Goal: Transaction & Acquisition: Purchase product/service

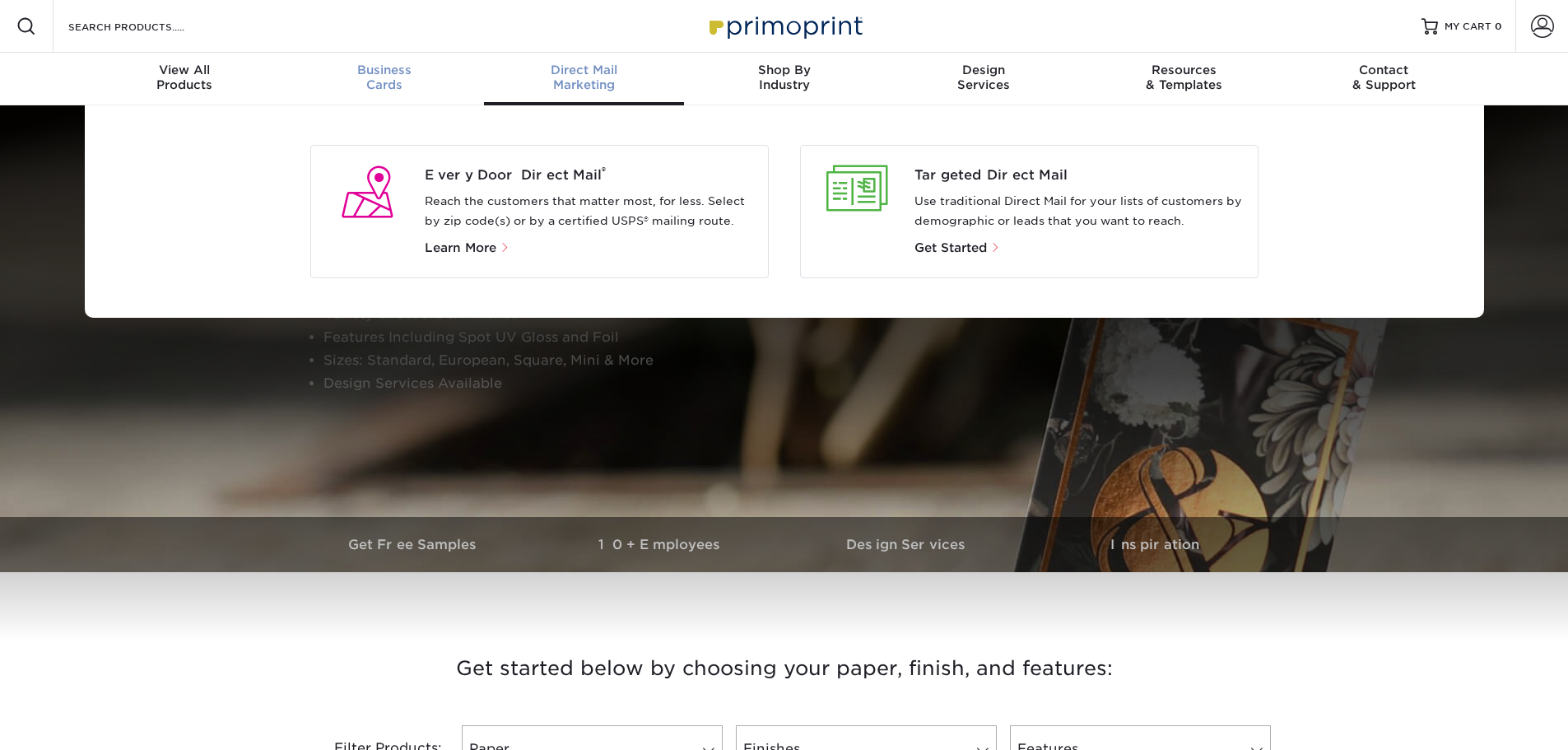
click at [364, 74] on span "Business" at bounding box center [384, 70] width 200 height 15
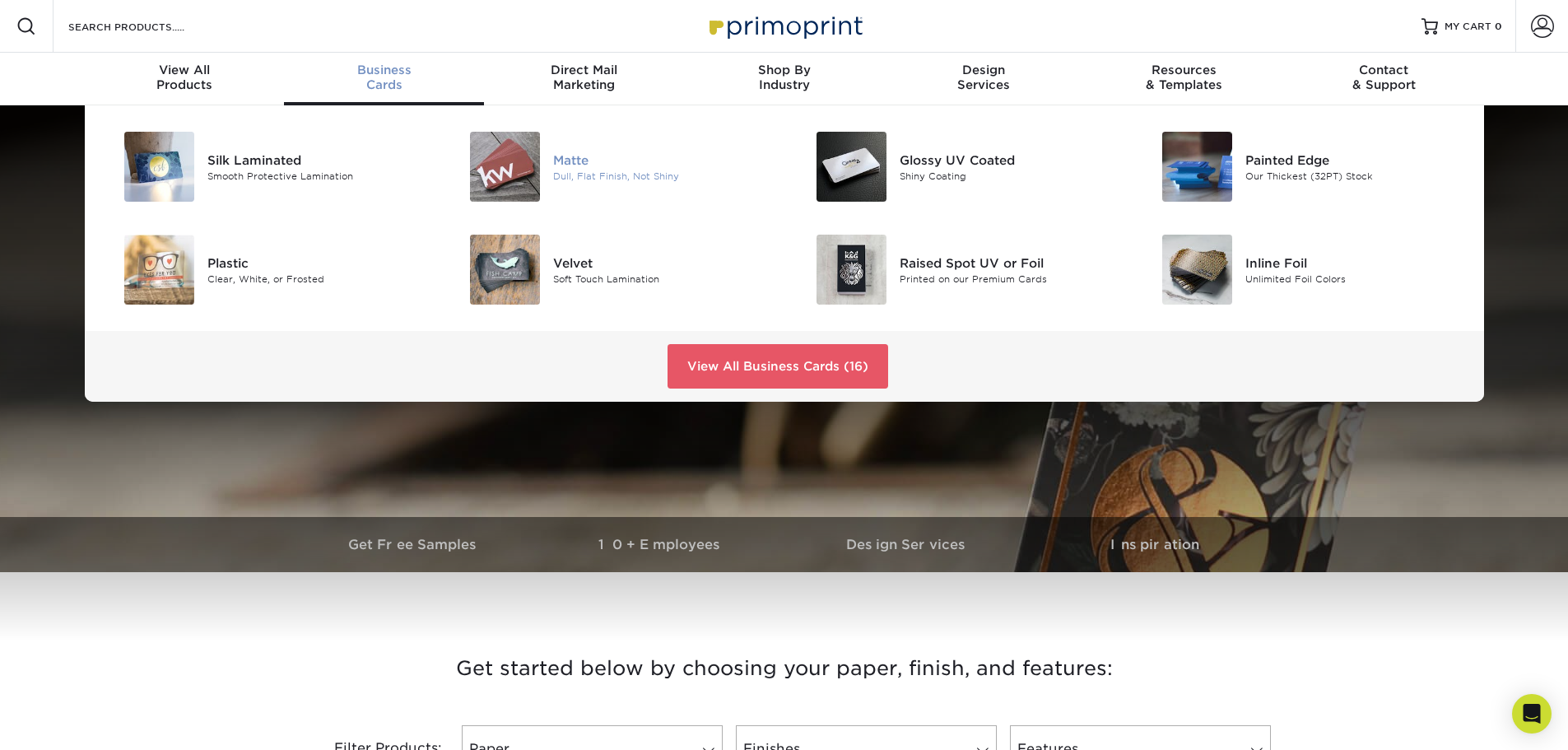
click at [579, 157] on div "Matte" at bounding box center [662, 160] width 218 height 18
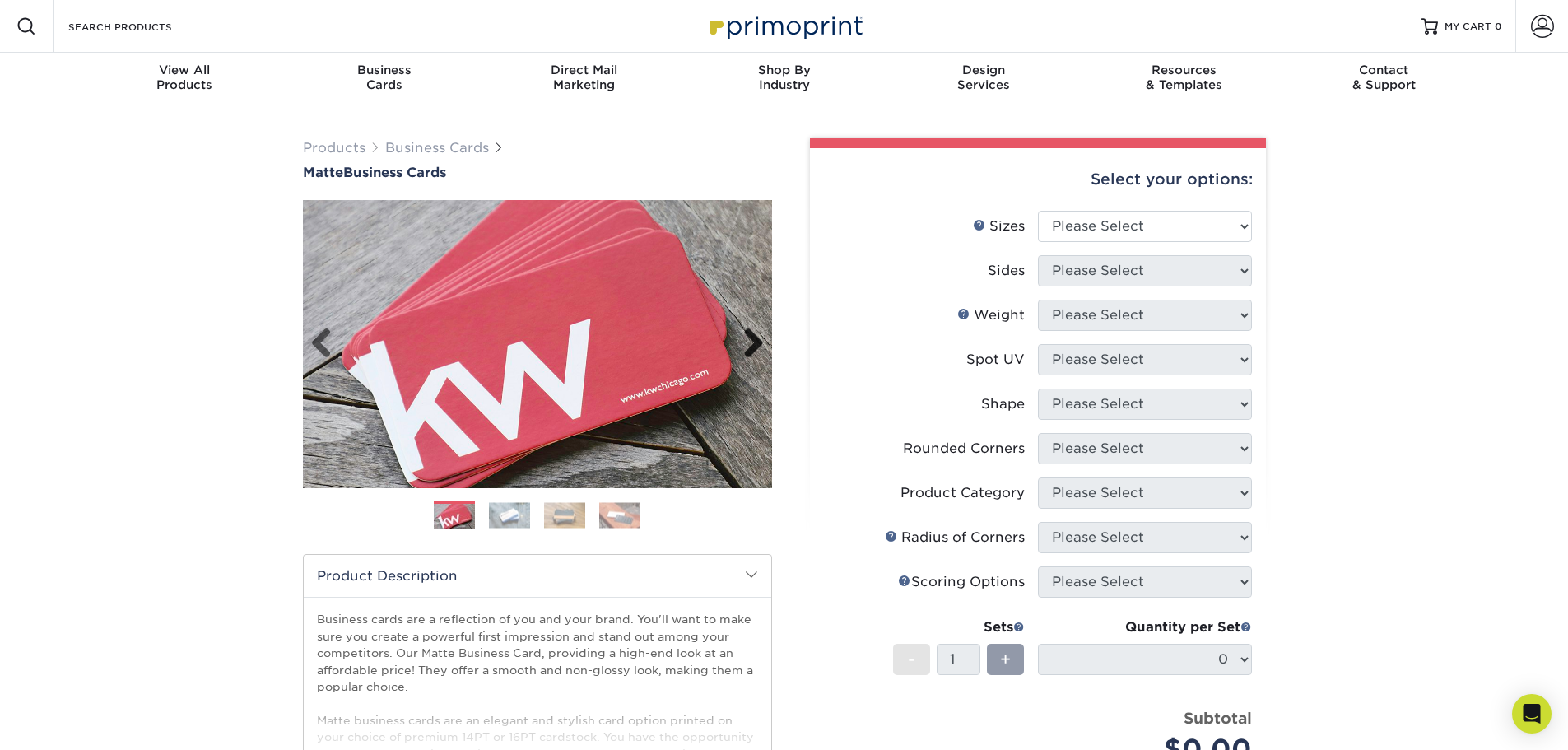
click at [753, 339] on link "Next" at bounding box center [747, 344] width 33 height 33
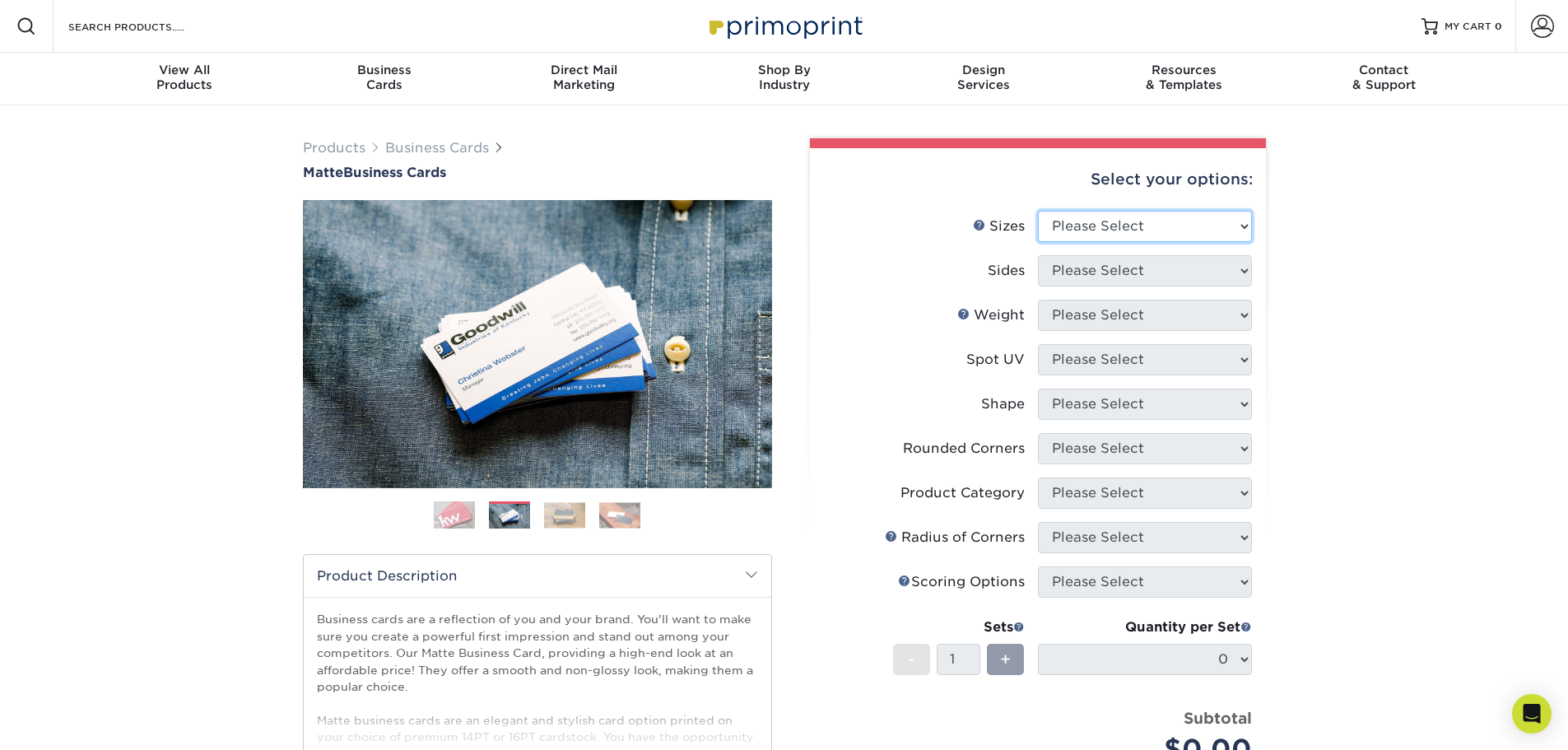
click at [1151, 212] on select "Please Select 1.5" x 3.5" - Mini 1.75" x 3.5" - Mini 2" x 2" - Square 2" x 3" -…" at bounding box center [1145, 225] width 214 height 31
select select "2.00x3.50"
click at [1038, 210] on select "Please Select 1.5" x 3.5" - Mini 1.75" x 3.5" - Mini 2" x 2" - Square 2" x 3" -…" at bounding box center [1145, 225] width 214 height 31
click at [1155, 268] on select "Please Select Print Both Sides Print Front Only" at bounding box center [1145, 270] width 214 height 31
select select "13abbda7-1d64-4f25-8bb2-c179b224825d"
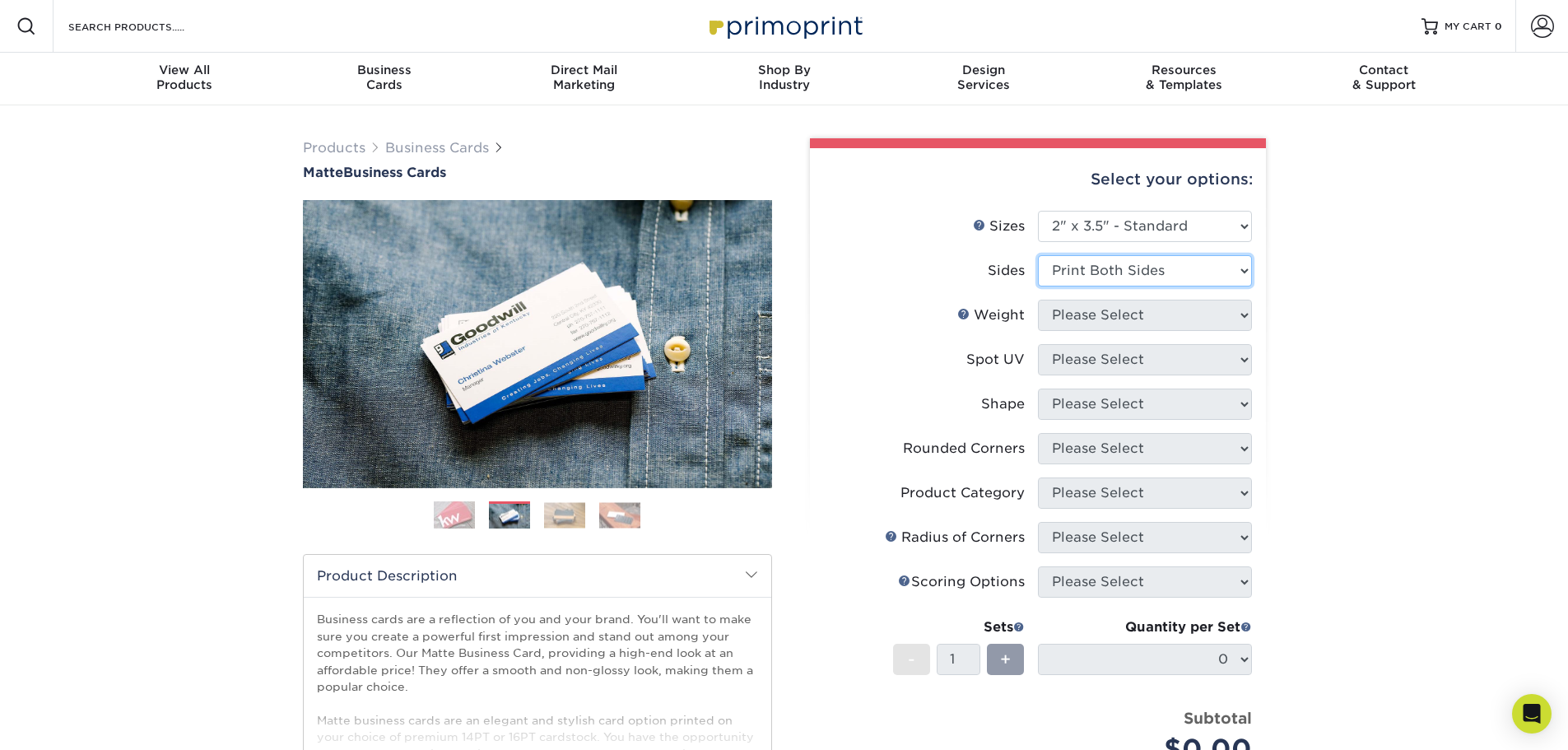
click at [1038, 255] on select "Please Select Print Both Sides Print Front Only" at bounding box center [1145, 270] width 214 height 31
click at [1157, 321] on select "Please Select 16PT 14PT" at bounding box center [1145, 315] width 214 height 31
select select "16PT"
click at [1038, 300] on select "Please Select 16PT 14PT" at bounding box center [1145, 315] width 214 height 31
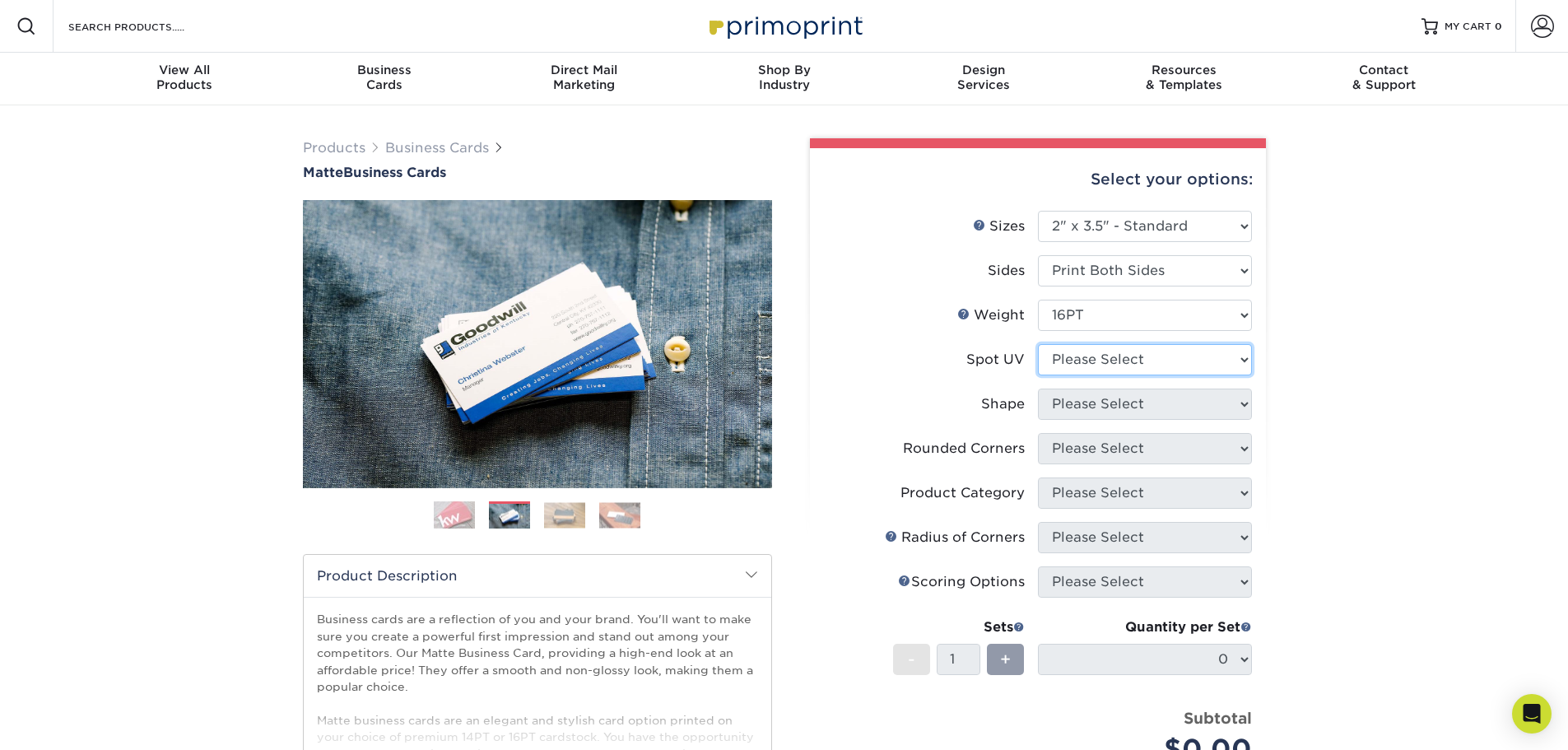
click at [1131, 359] on select "Please Select No Spot UV Front and Back (Both Sides) Front Only Back Only" at bounding box center [1145, 359] width 214 height 31
drag, startPoint x: 1422, startPoint y: 401, endPoint x: 1413, endPoint y: 406, distance: 10.3
click at [1422, 401] on div "Products Business Cards Matte Business Cards Previous Next 100 $ 9" at bounding box center [784, 559] width 1568 height 908
click at [1214, 358] on select "Please Select No Spot UV Front and Back (Both Sides) Front Only Back Only" at bounding box center [1145, 359] width 214 height 31
click at [1120, 358] on select "Please Select No Spot UV Front and Back (Both Sides) Front Only Back Only" at bounding box center [1145, 359] width 214 height 31
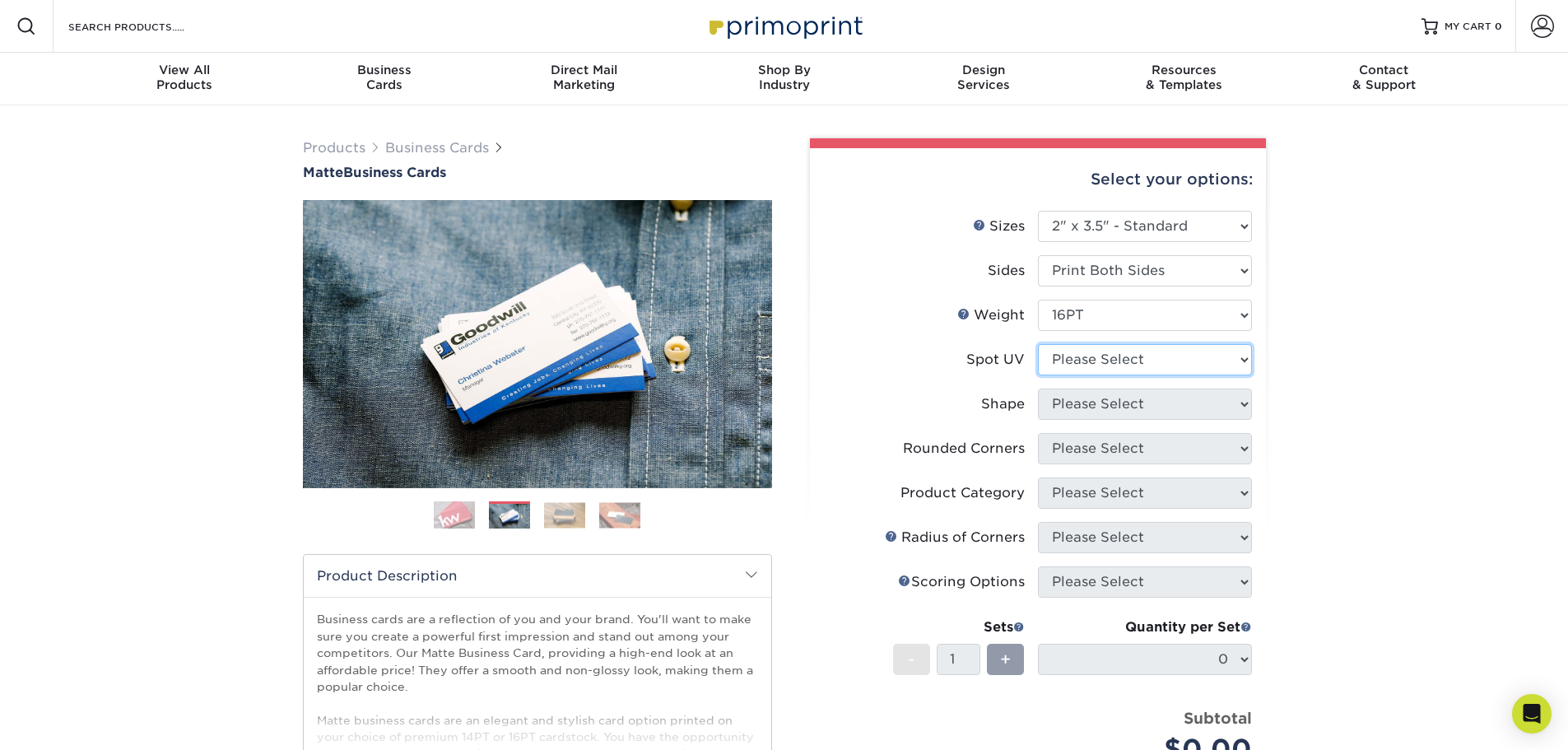
select select "3"
click at [1038, 344] on select "Please Select No Spot UV Front and Back (Both Sides) Front Only Back Only" at bounding box center [1145, 359] width 214 height 31
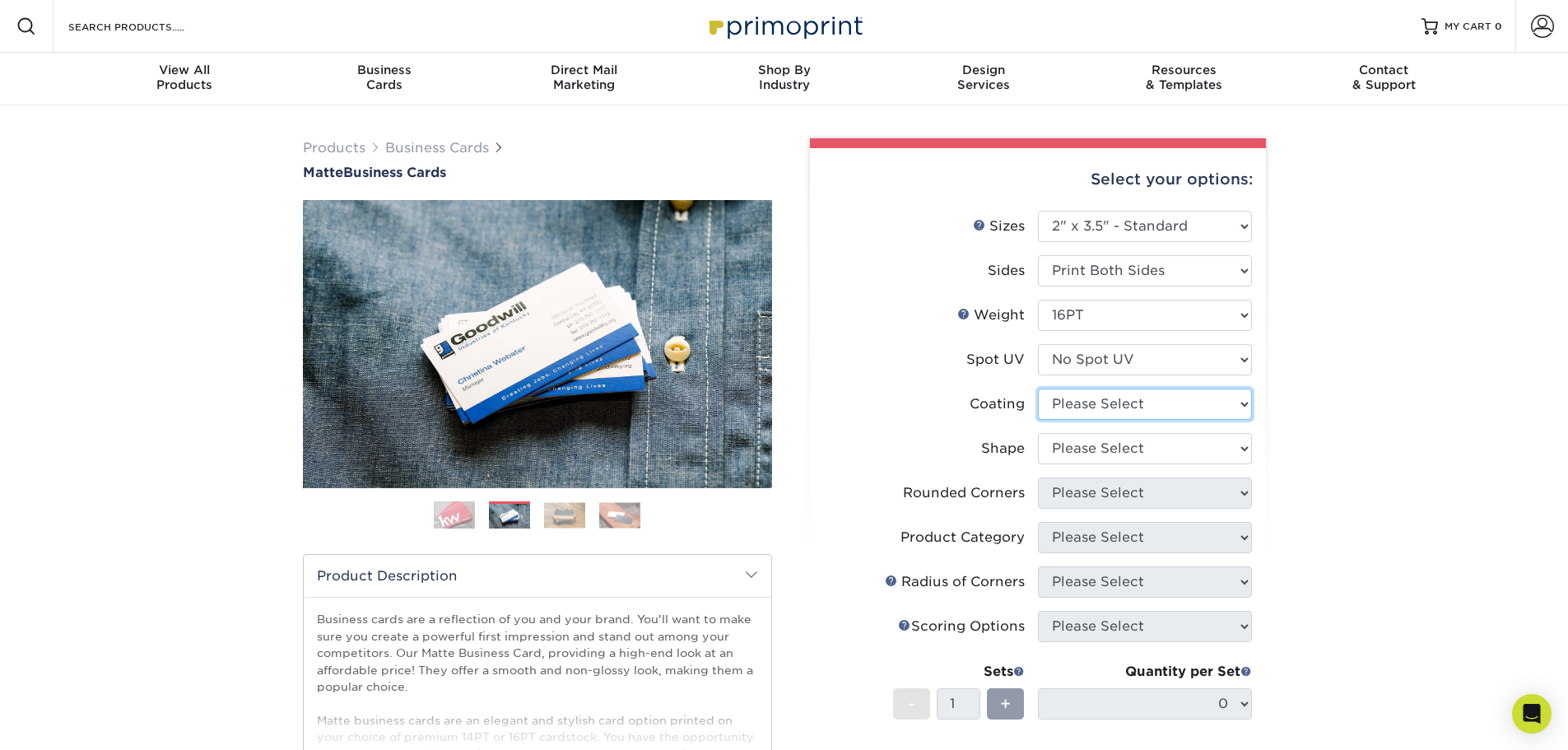
click at [1118, 403] on select at bounding box center [1145, 404] width 214 height 31
select select "121bb7b5-3b4d-429f-bd8d-bbf80e953313"
click at [1038, 389] on select at bounding box center [1145, 404] width 214 height 31
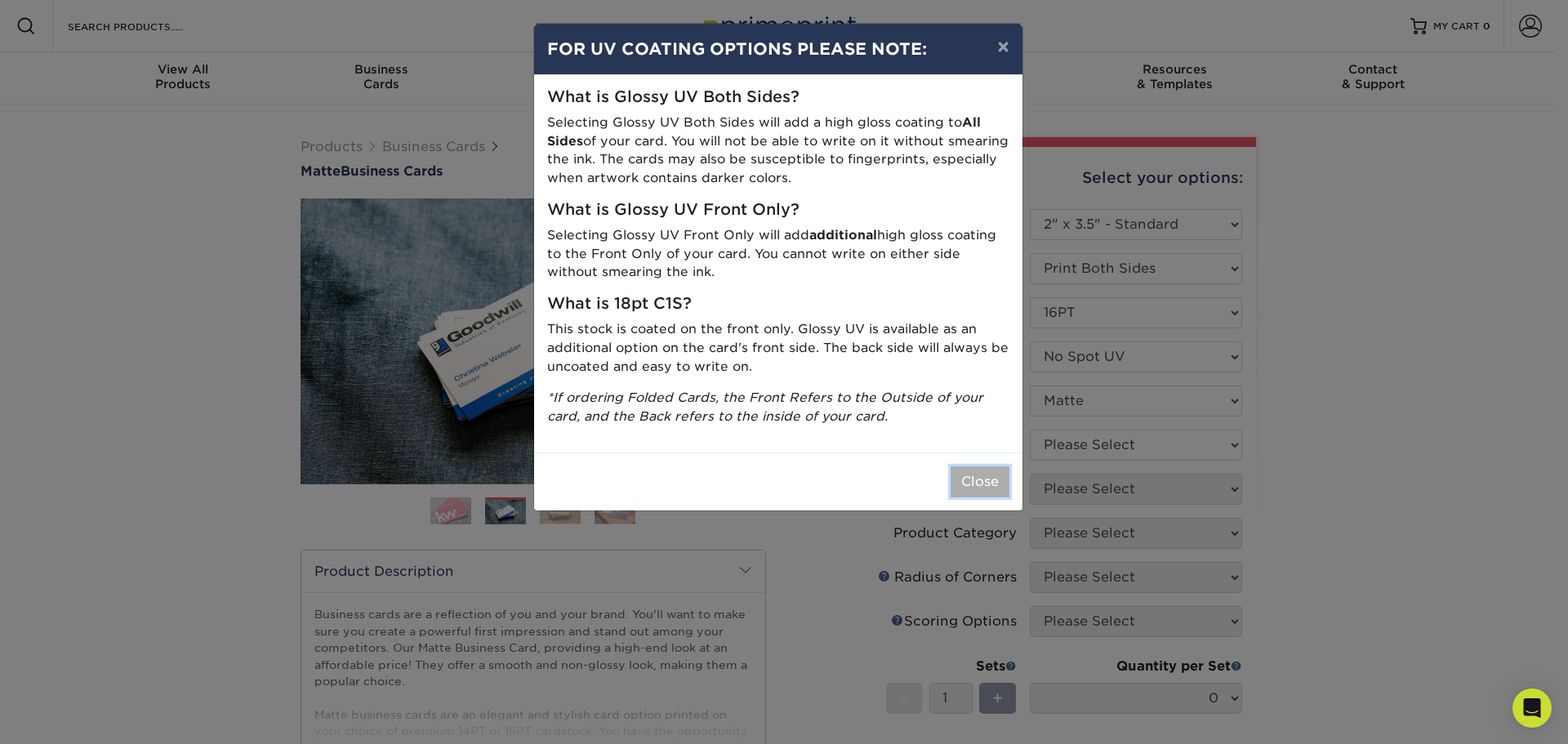
click at [973, 482] on button "Close" at bounding box center [979, 481] width 59 height 31
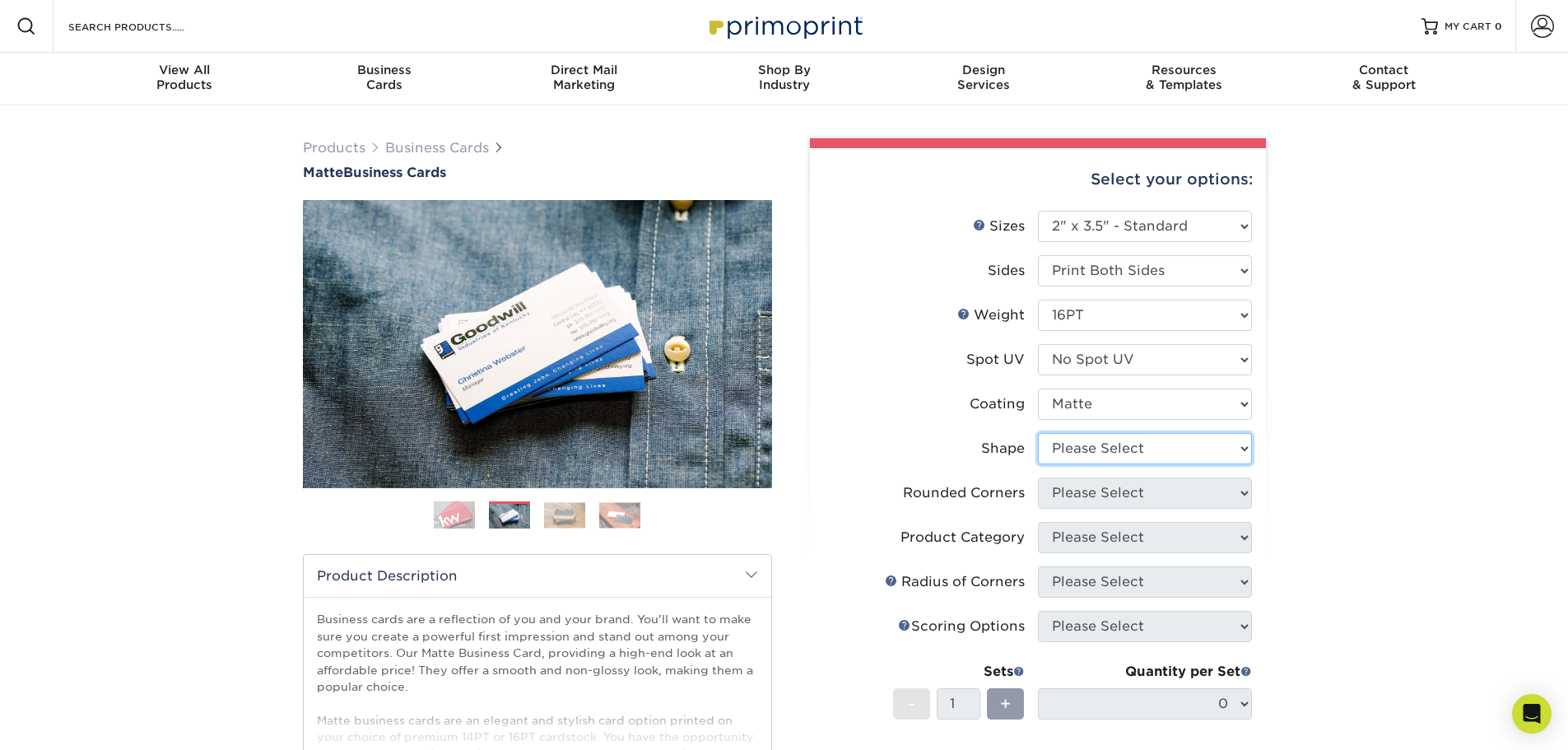
click at [1137, 456] on select "Please Select Standard Oval" at bounding box center [1145, 448] width 214 height 31
select select "standard"
click at [1038, 433] on select "Please Select Standard Oval" at bounding box center [1145, 448] width 214 height 31
click at [1146, 492] on select "Please Select Yes - Round 2 Corners Yes - Round 4 Corners No" at bounding box center [1145, 493] width 214 height 31
select select "0"
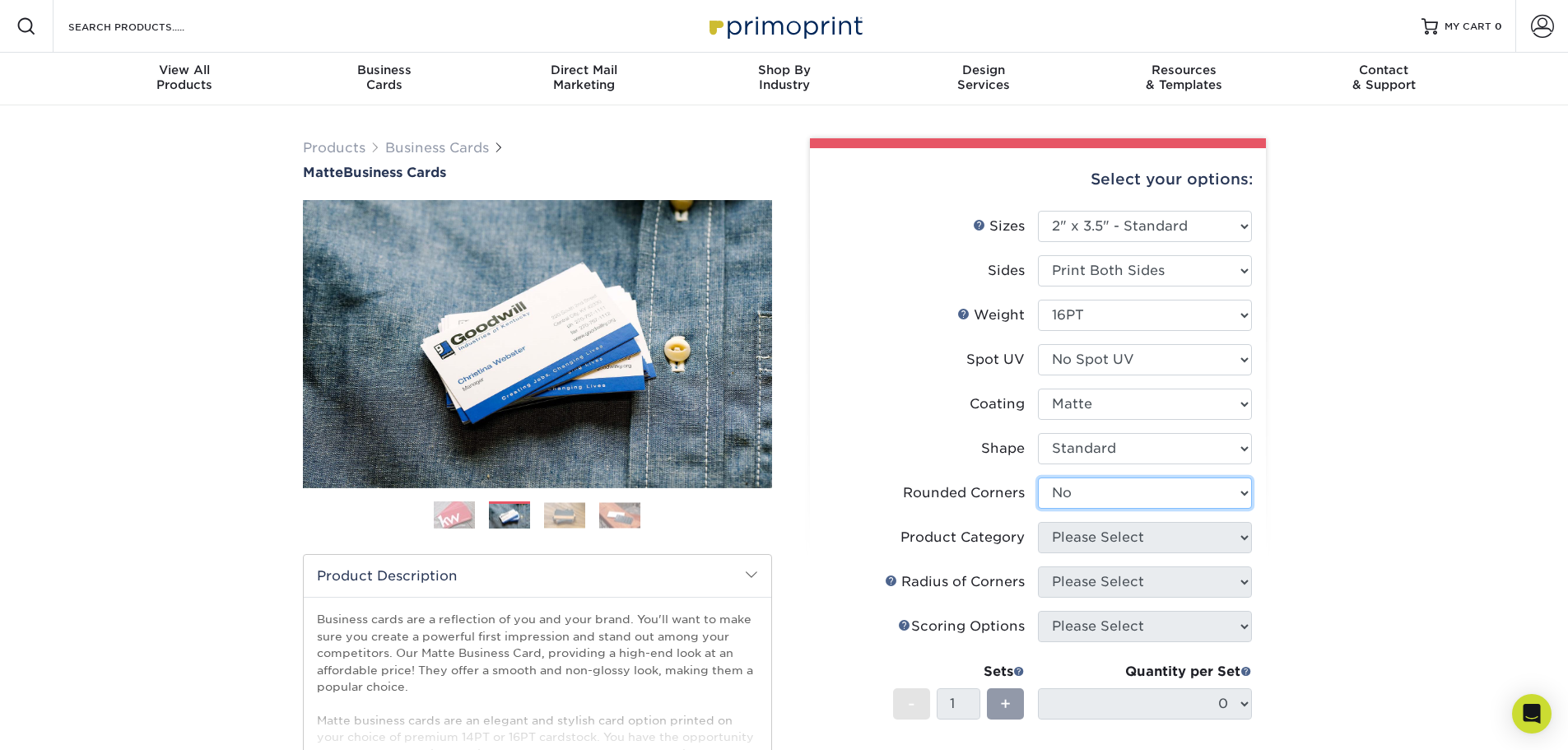
click at [1038, 478] on select "Please Select Yes - Round 2 Corners Yes - Round 4 Corners No" at bounding box center [1145, 493] width 214 height 31
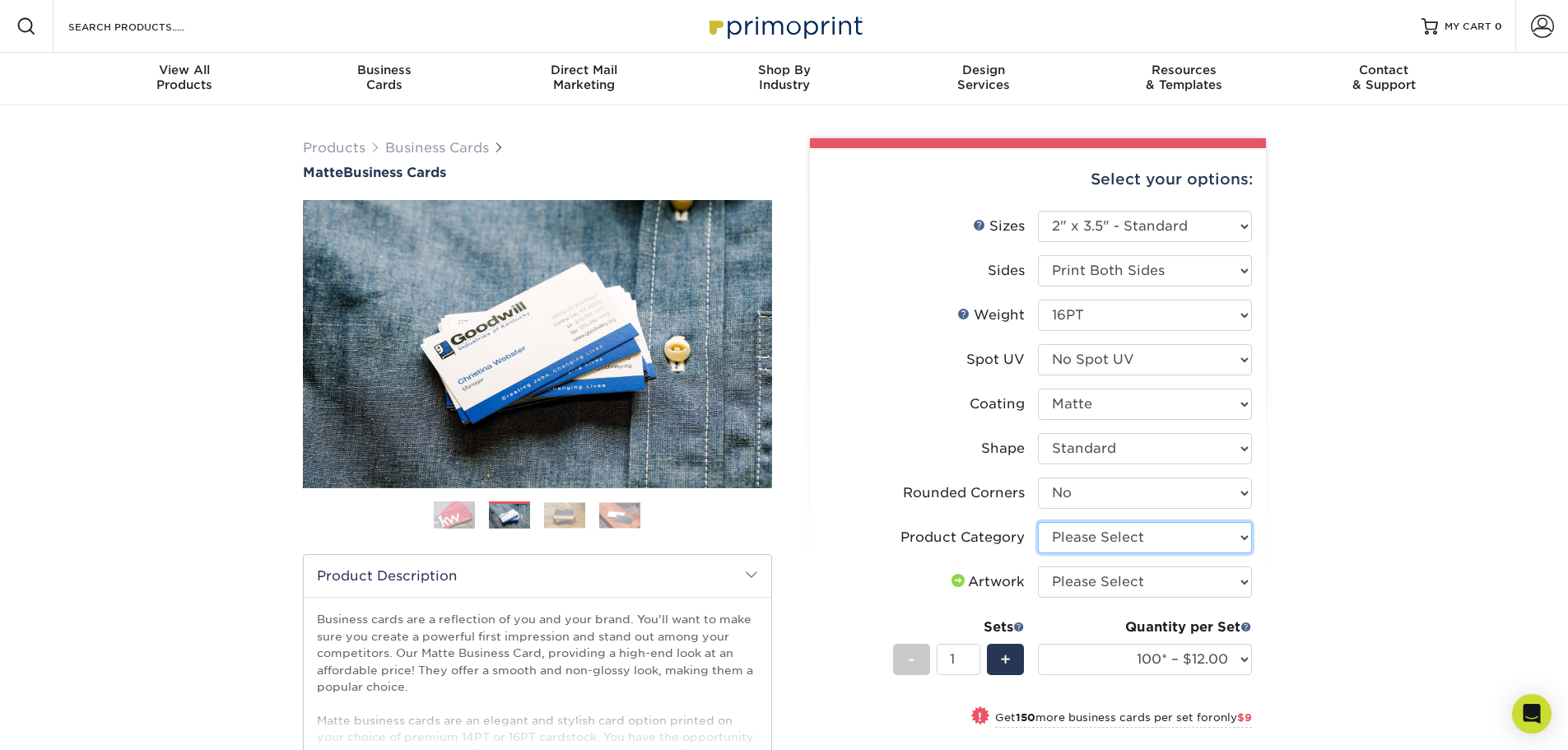
click at [1159, 538] on select "Please Select Business Cards" at bounding box center [1145, 537] width 214 height 31
select select "3b5148f1-0588-4f88-a218-97bcfdce65c1"
click at [1038, 522] on select "Please Select Business Cards" at bounding box center [1145, 537] width 214 height 31
click at [1141, 570] on select "Please Select I will upload files I need a design - $100" at bounding box center [1145, 582] width 214 height 31
select select "upload"
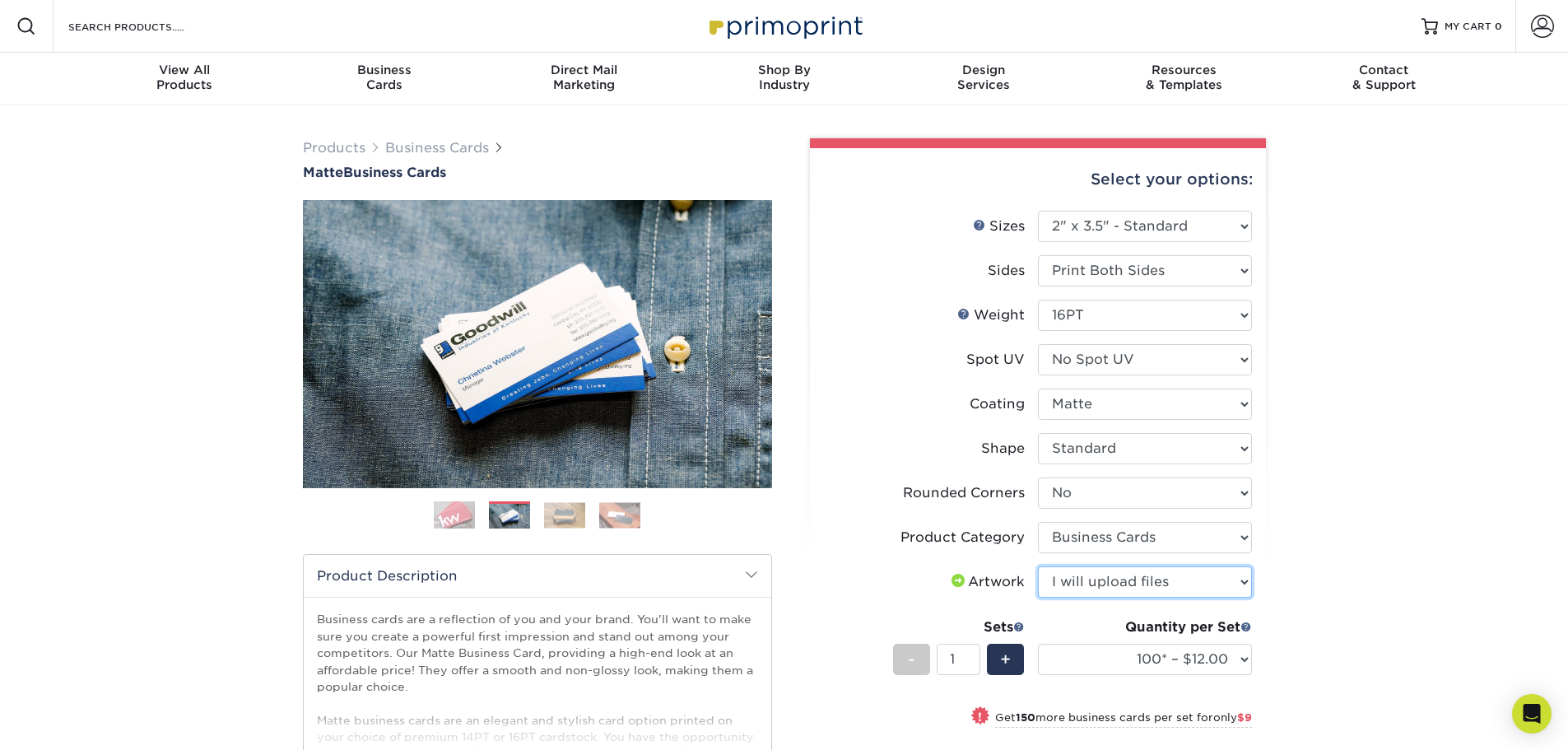
click at [1038, 566] on select "Please Select I will upload files I need a design - $100" at bounding box center [1145, 582] width 214 height 31
click at [1421, 501] on div "Products Business Cards Matte Business Cards Previous Next 100 $ 9" at bounding box center [784, 596] width 1568 height 980
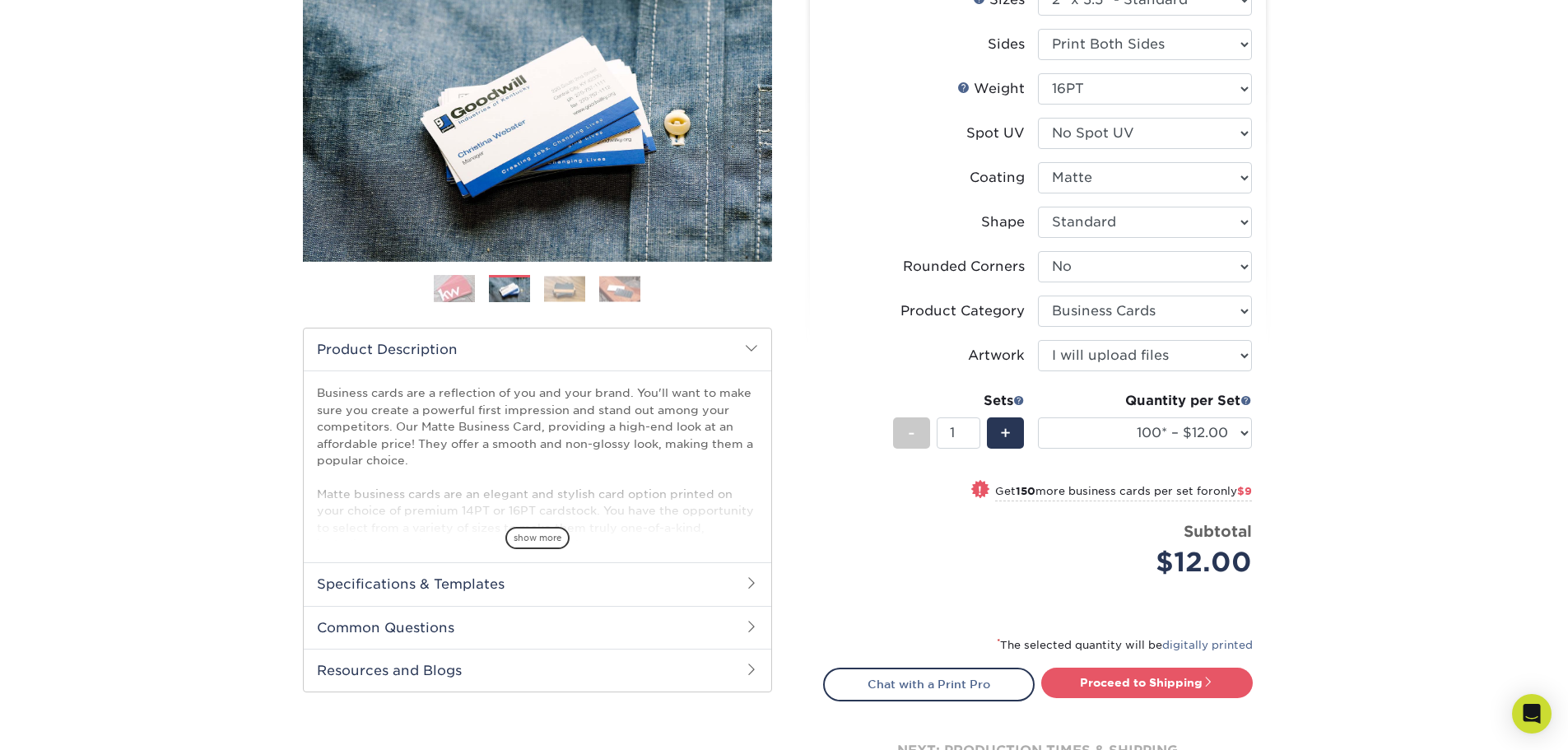
scroll to position [247, 0]
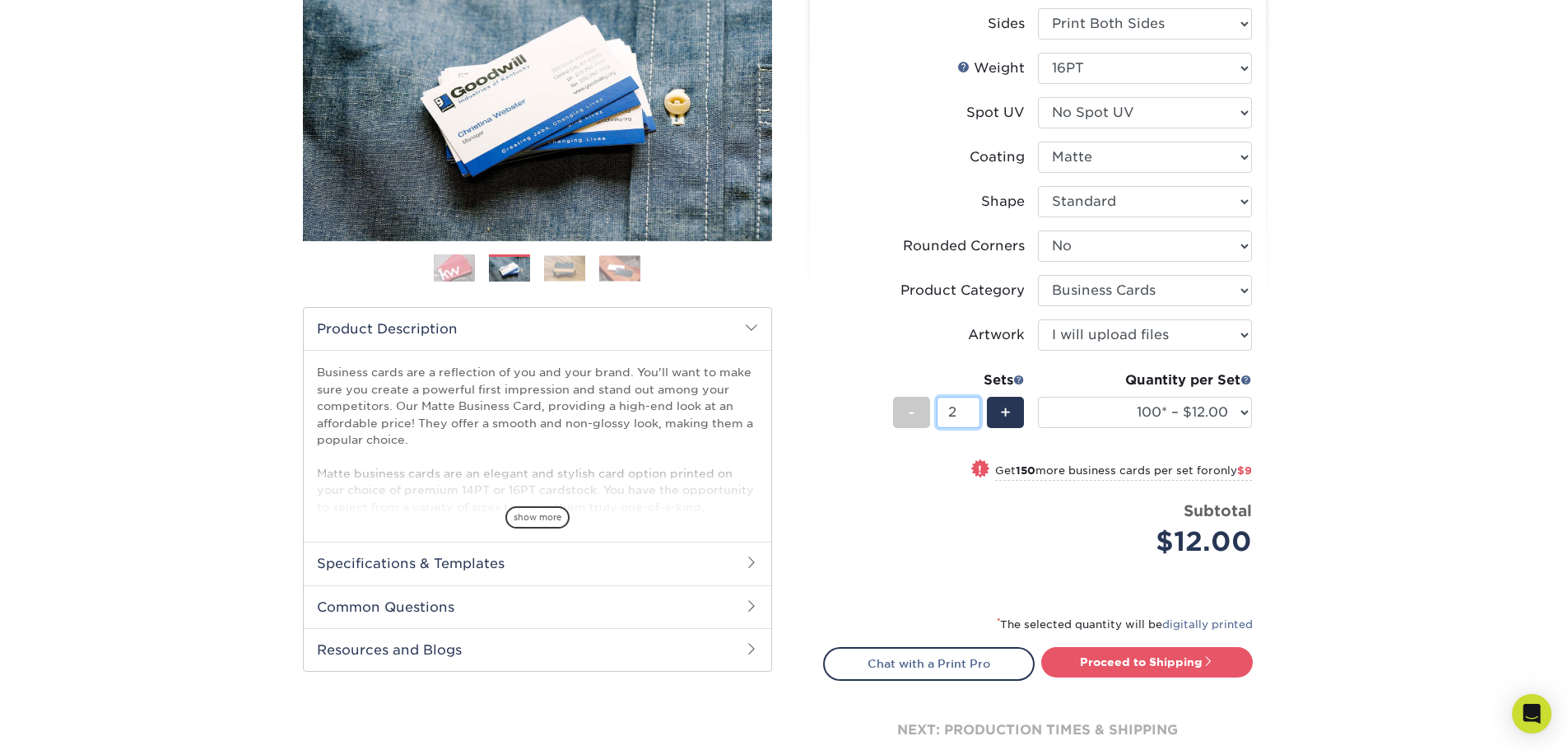
click at [971, 406] on input "2" at bounding box center [959, 411] width 44 height 31
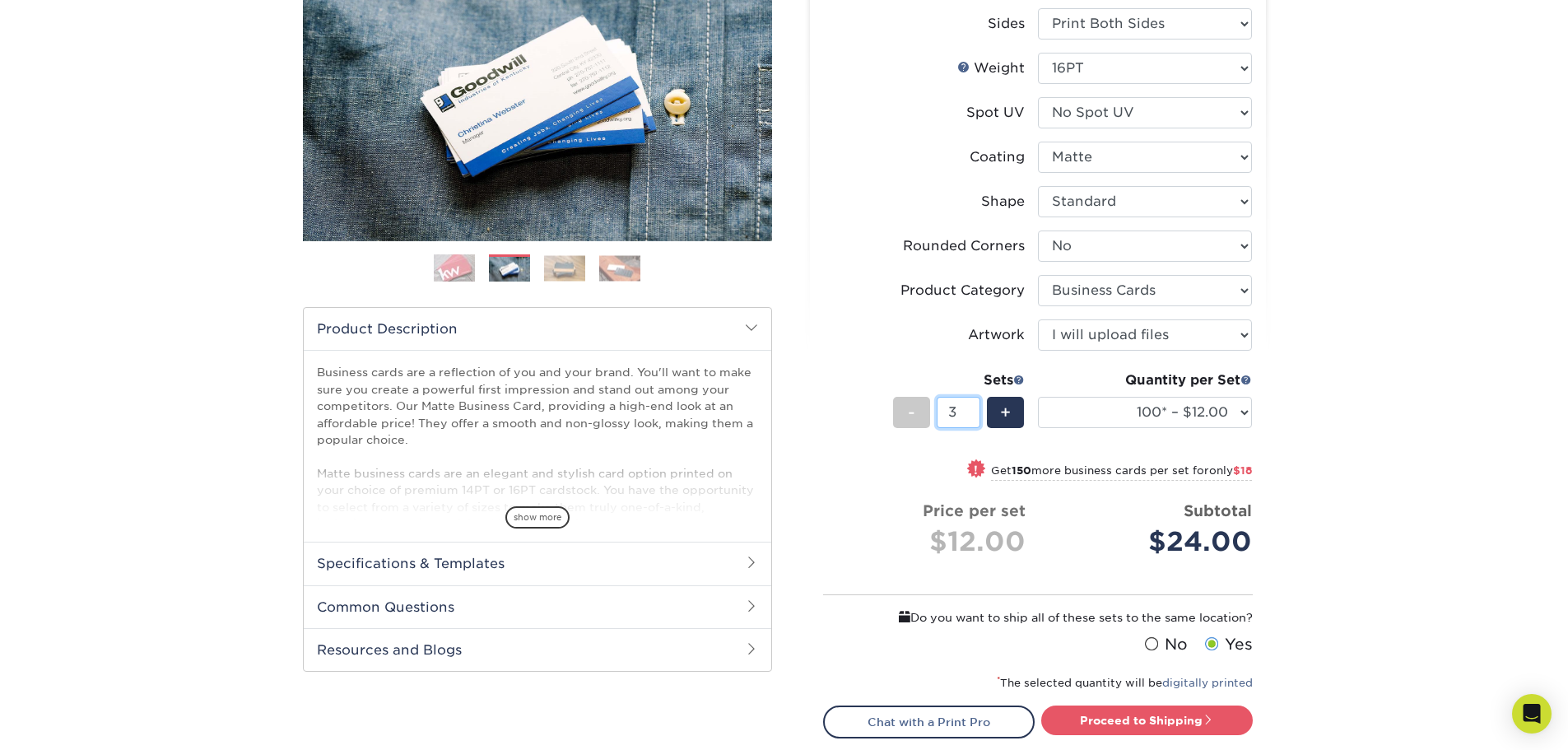
click at [971, 406] on input "3" at bounding box center [959, 411] width 44 height 31
click at [971, 406] on input "4" at bounding box center [959, 411] width 44 height 31
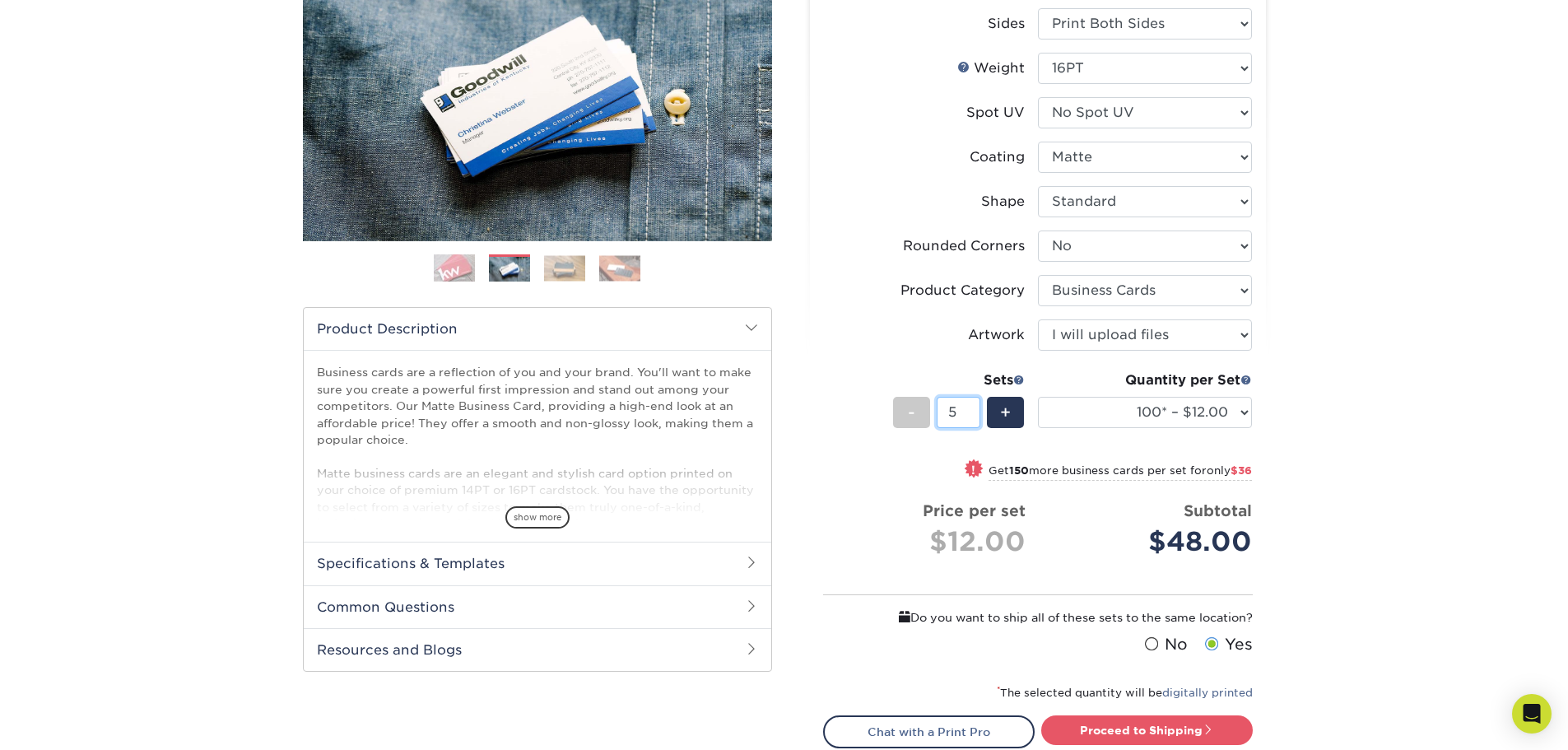
click at [971, 406] on input "5" at bounding box center [959, 411] width 44 height 31
click at [971, 406] on input "6" at bounding box center [959, 411] width 44 height 31
click at [971, 406] on input "7" at bounding box center [959, 411] width 44 height 31
click at [971, 406] on input "8" at bounding box center [959, 411] width 44 height 31
type input "9"
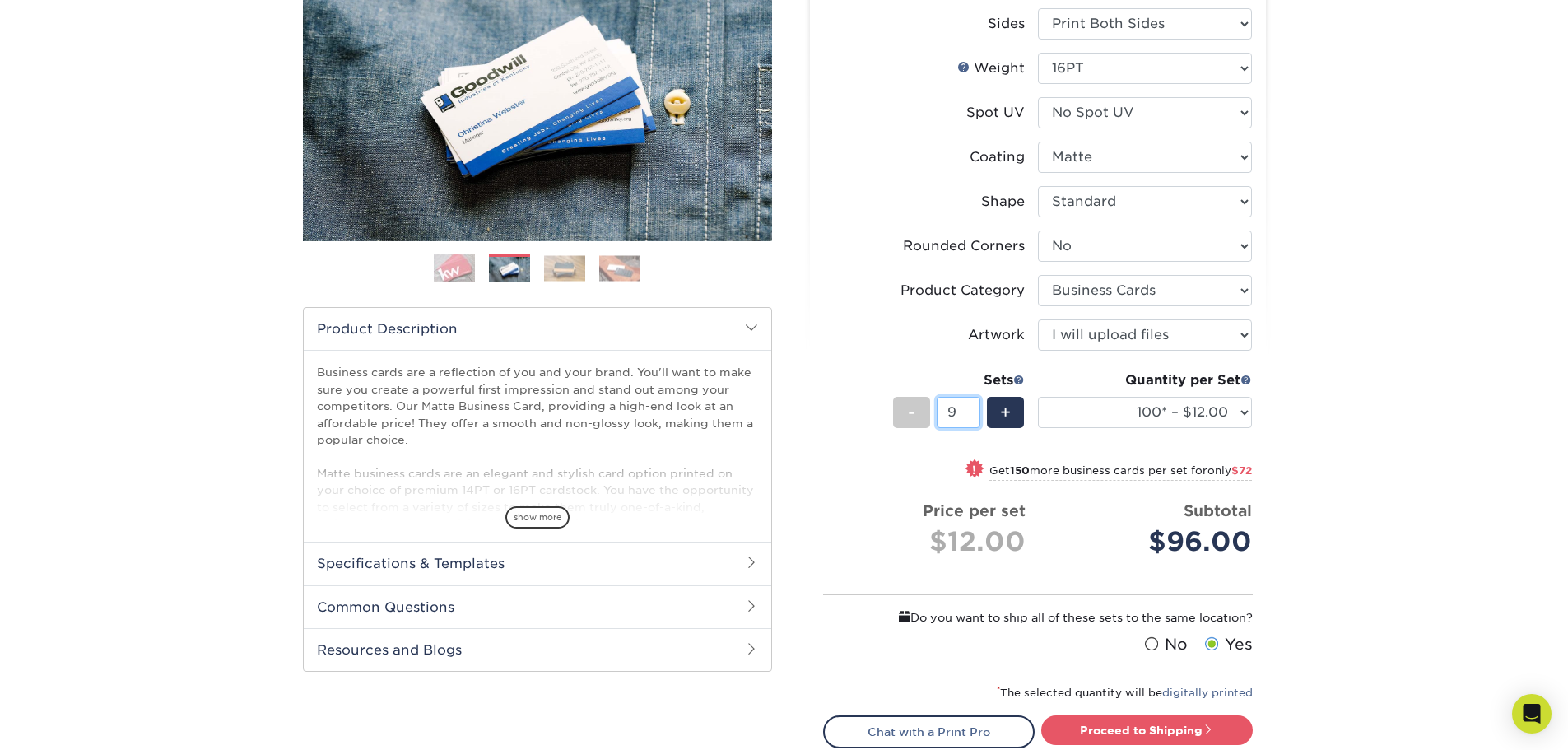
click at [971, 406] on input "9" at bounding box center [959, 411] width 44 height 31
click at [503, 266] on img at bounding box center [509, 269] width 41 height 25
click at [560, 268] on img at bounding box center [564, 267] width 41 height 25
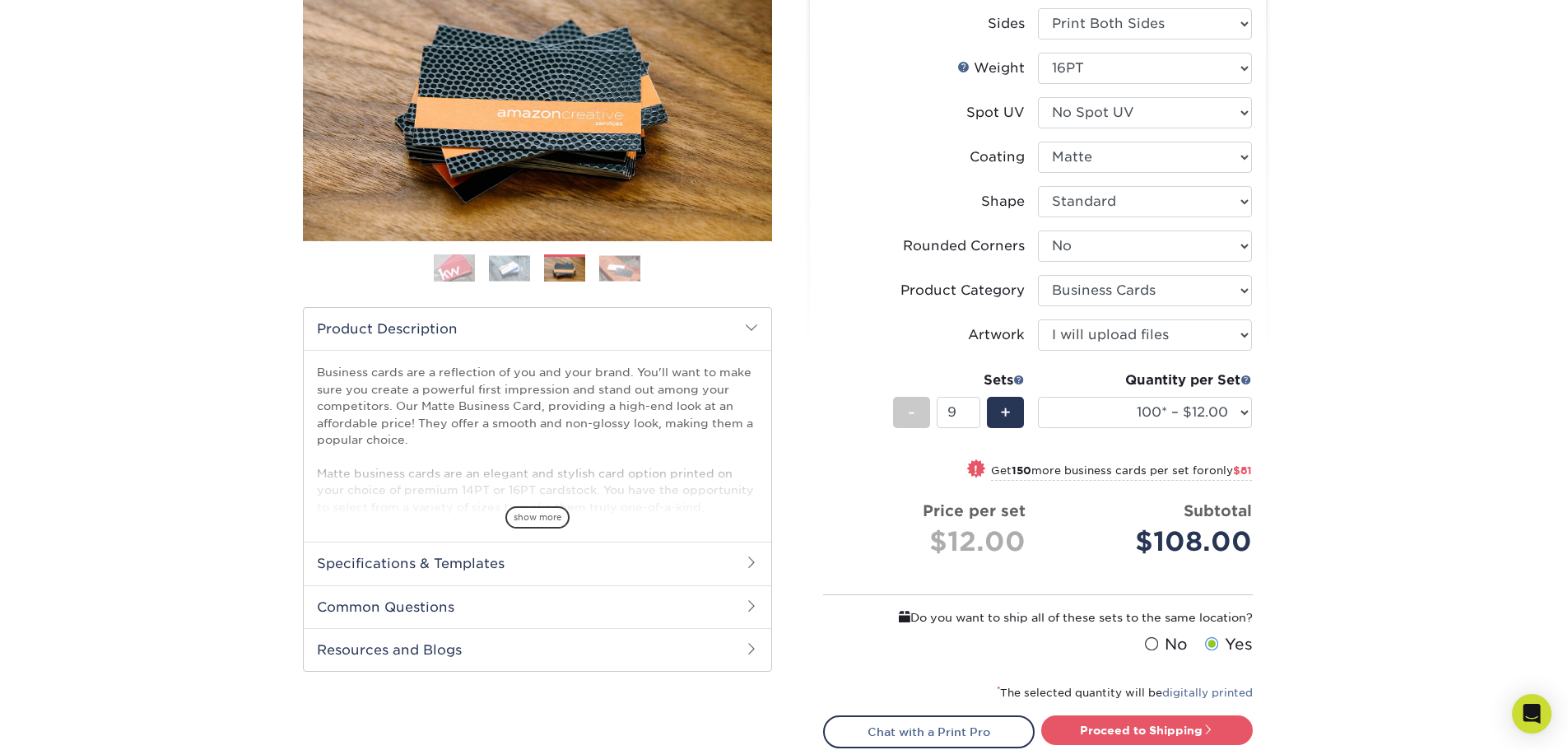
click at [630, 269] on img at bounding box center [619, 267] width 41 height 25
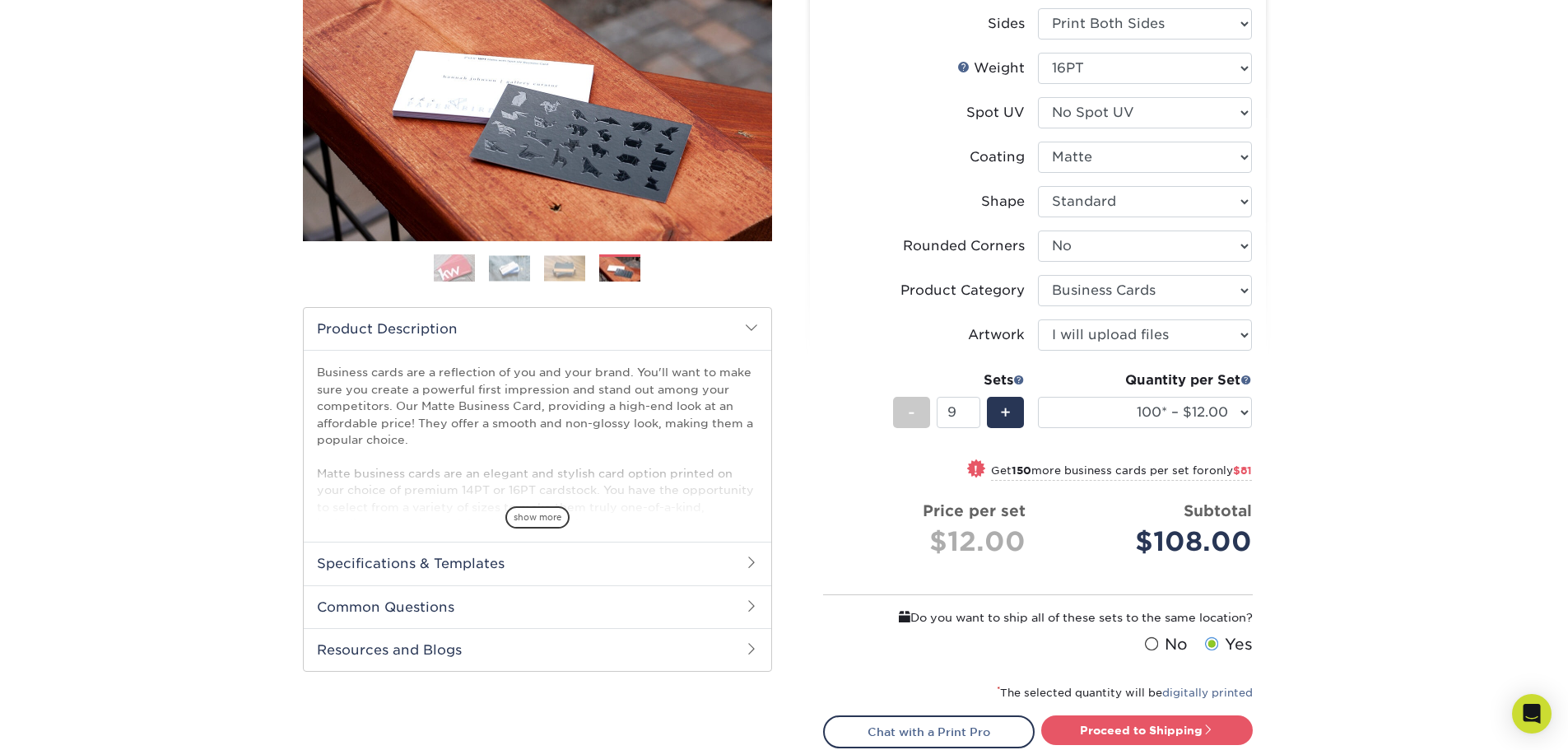
click at [457, 266] on img at bounding box center [454, 268] width 41 height 41
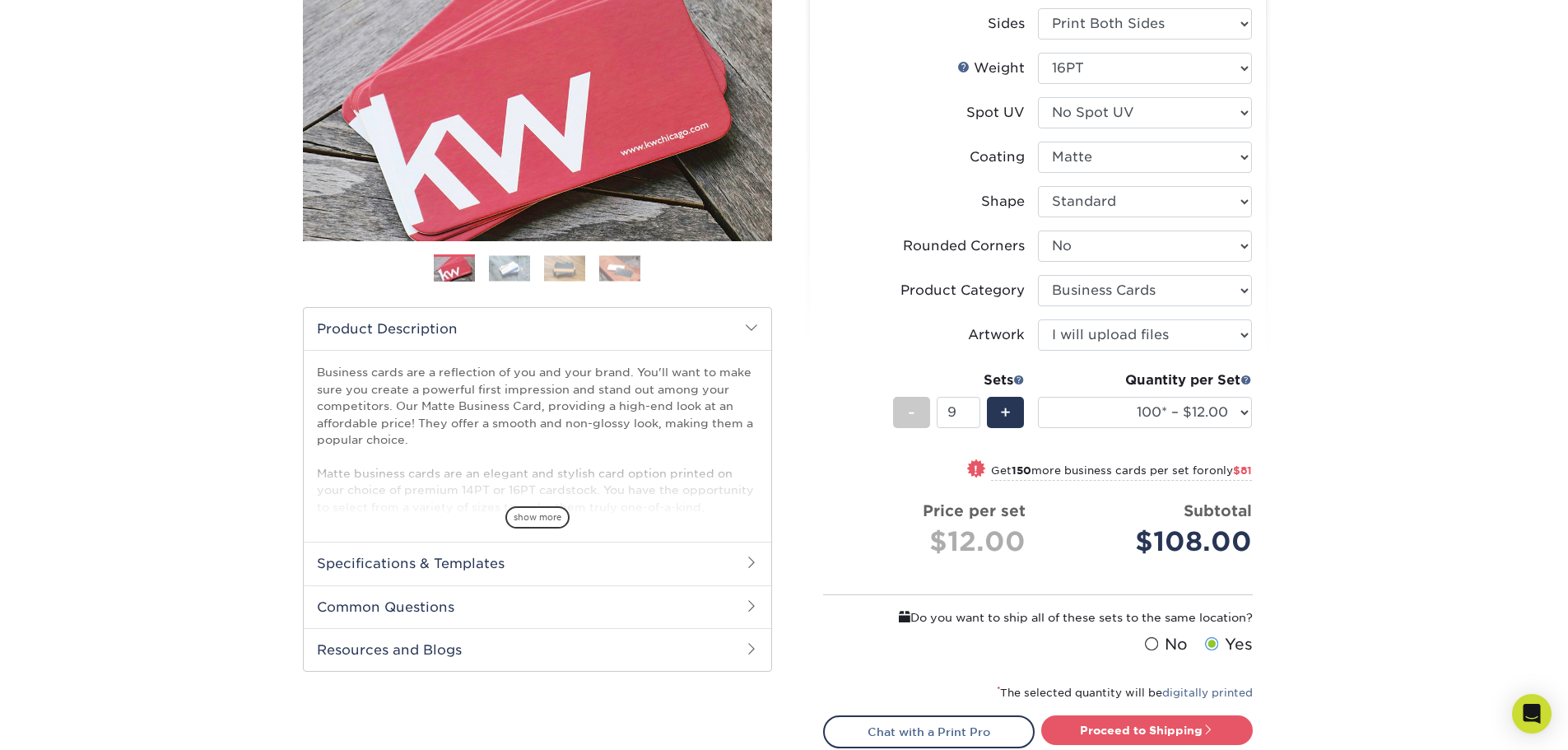
click at [846, 348] on label "Artwork" at bounding box center [930, 334] width 214 height 31
click at [1179, 106] on select "Please Select No Spot UV Front and Back (Both Sides) Front Only Back Only" at bounding box center [1145, 112] width 214 height 31
select select "1"
click at [1038, 97] on select "Please Select No Spot UV Front and Back (Both Sides) Front Only Back Only" at bounding box center [1145, 112] width 214 height 31
select select "-1"
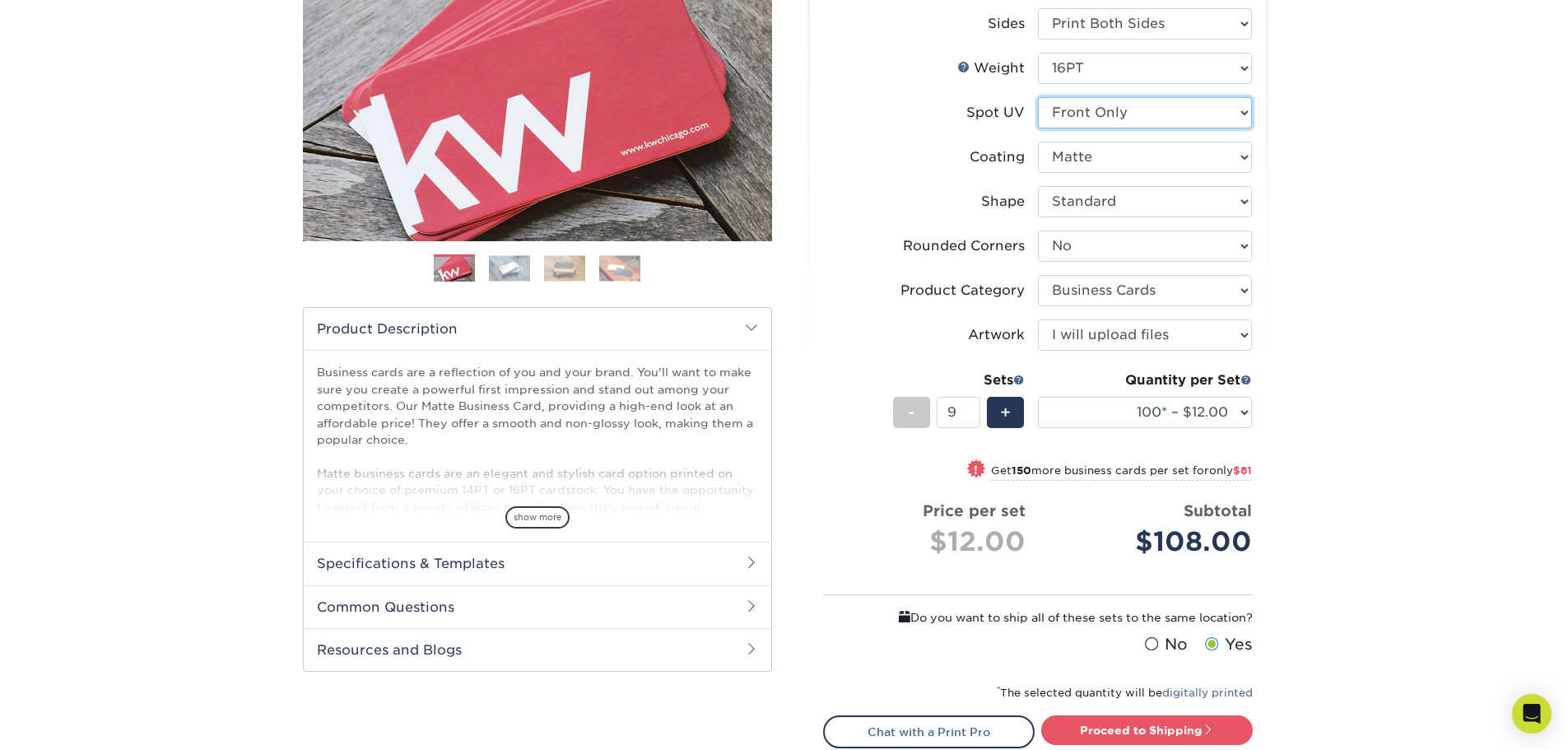
select select "-1"
select select
select select "-1"
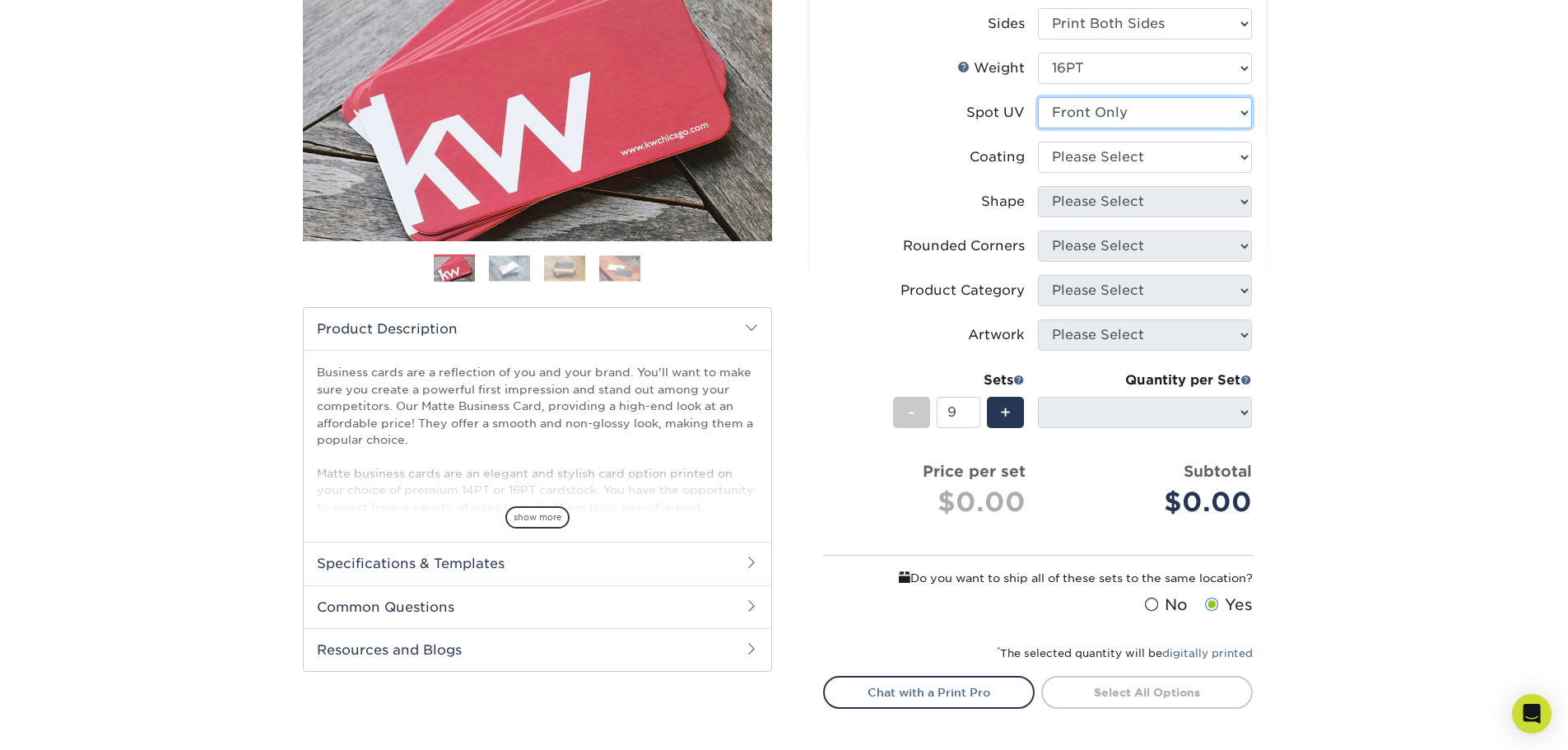
click at [1148, 116] on select "Please Select No Spot UV Front and Back (Both Sides) Front Only Back Only" at bounding box center [1145, 112] width 214 height 31
select select "3"
click at [1038, 97] on select "Please Select No Spot UV Front and Back (Both Sides) Front Only Back Only" at bounding box center [1145, 112] width 214 height 31
select select
click at [1177, 153] on select at bounding box center [1145, 157] width 214 height 31
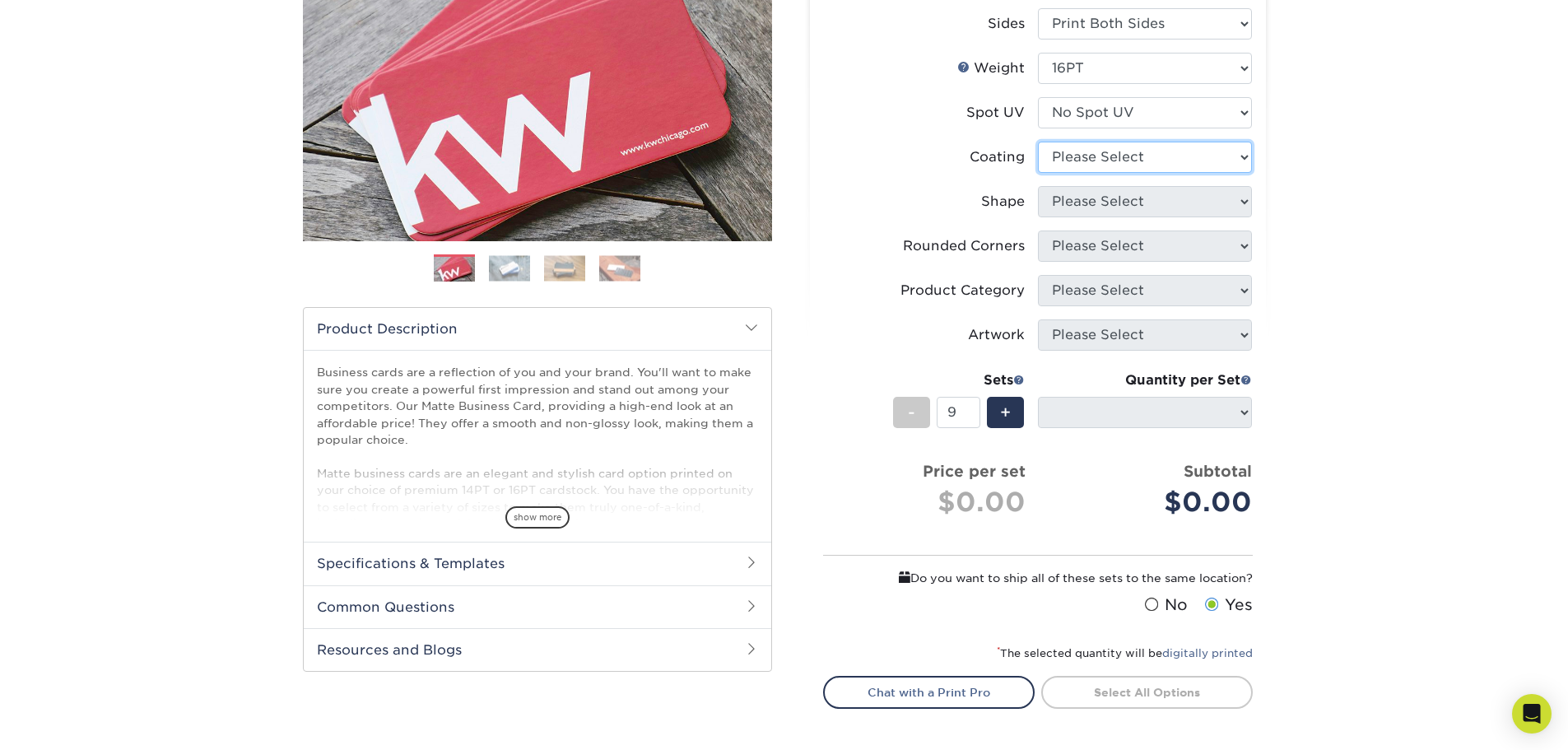
select select "121bb7b5-3b4d-429f-bd8d-bbf80e953313"
click at [1038, 142] on select at bounding box center [1145, 157] width 214 height 31
select select
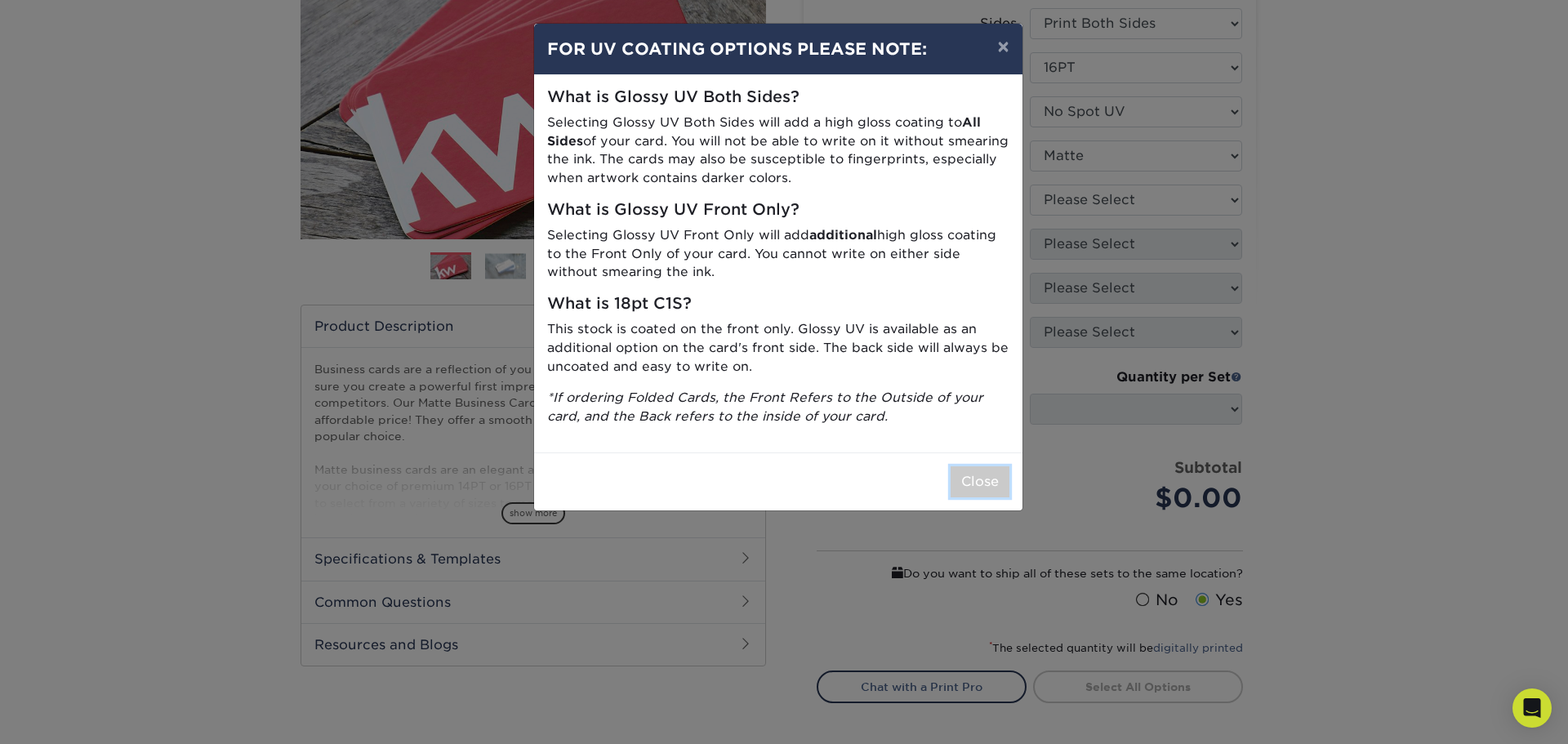
click at [981, 480] on button "Close" at bounding box center [979, 481] width 59 height 31
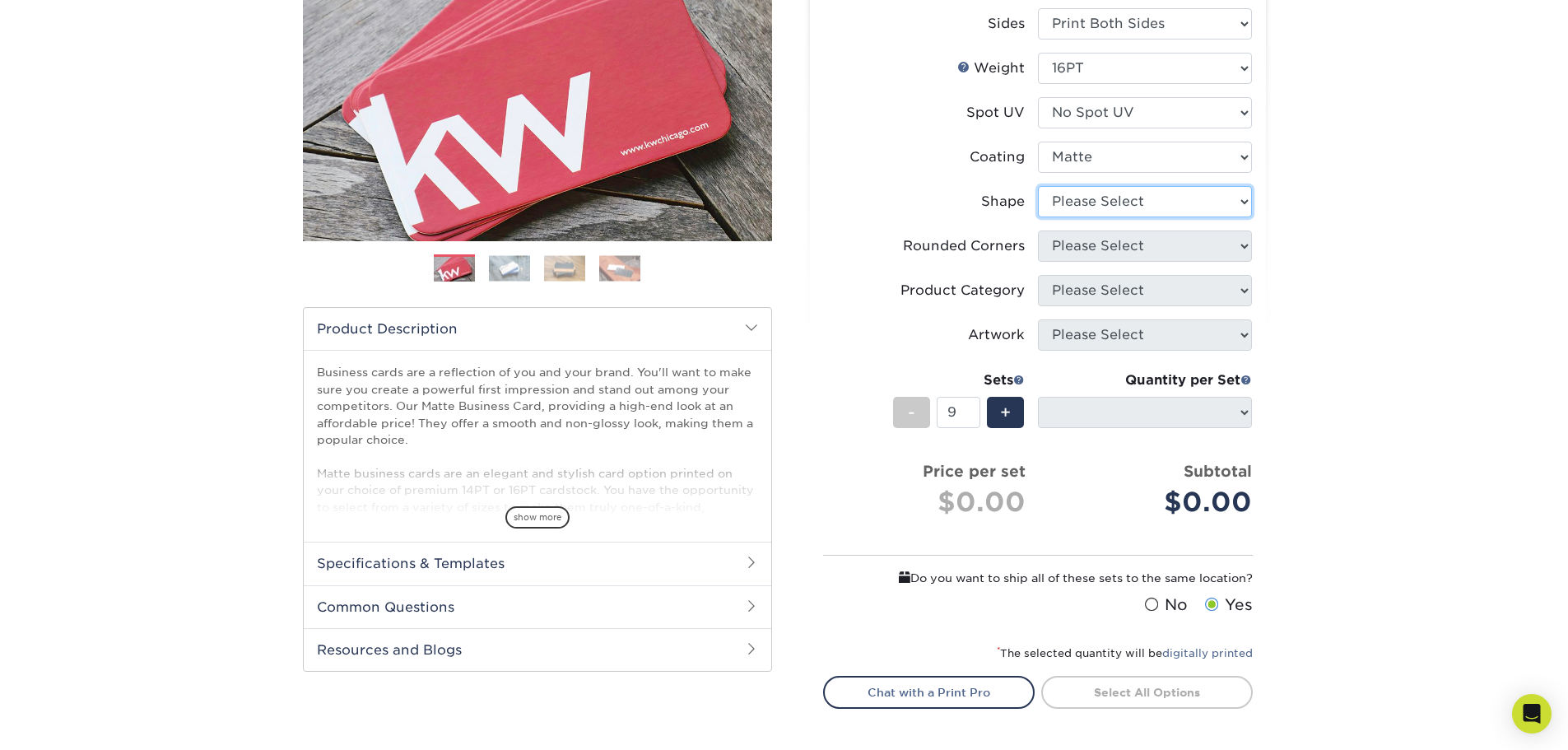
click at [1155, 200] on select "Please Select Standard Oval" at bounding box center [1145, 201] width 214 height 31
select select "standard"
click at [1038, 186] on select "Please Select Standard Oval" at bounding box center [1145, 201] width 214 height 31
select select
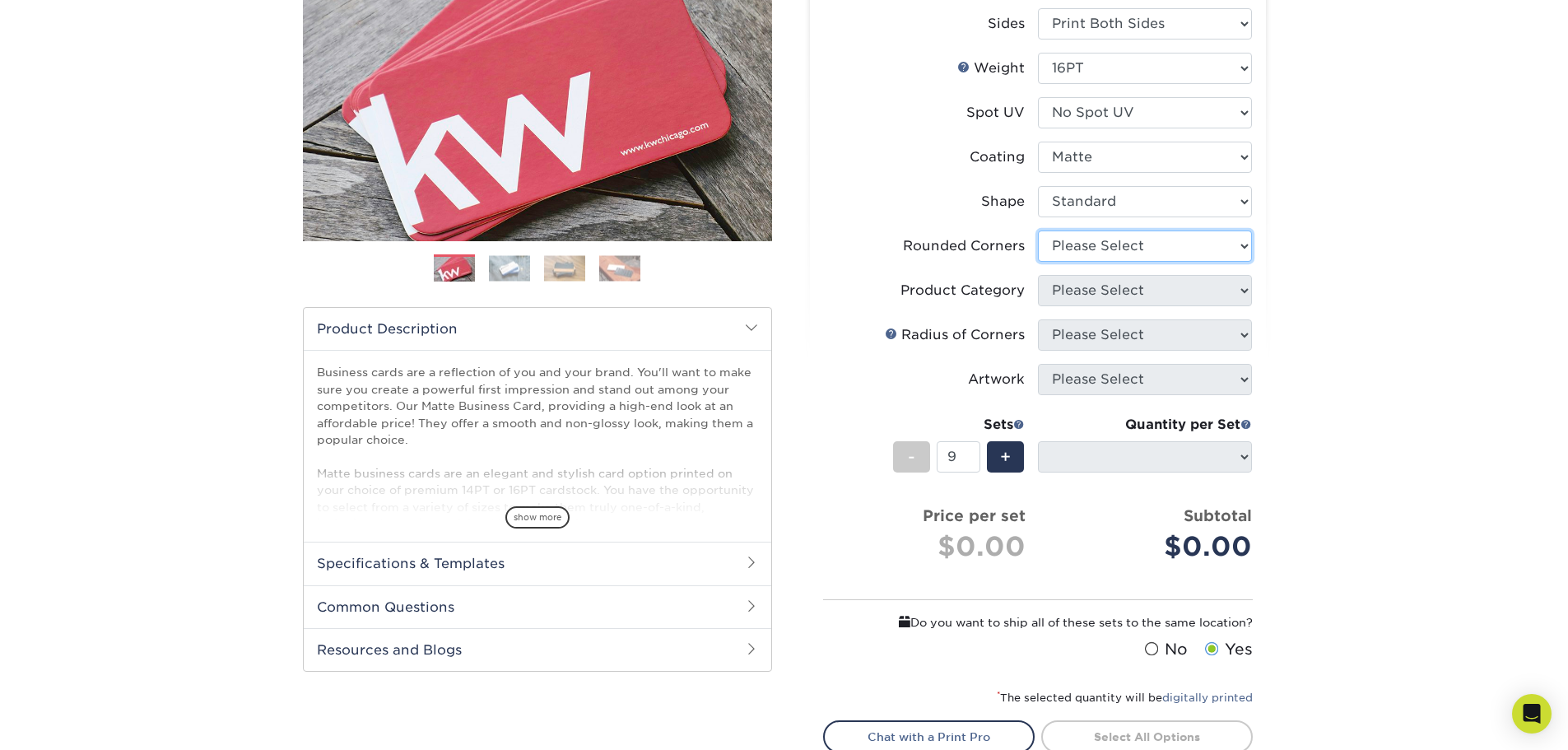
click at [1127, 249] on select "Please Select Yes - Round 2 Corners Yes - Round 4 Corners No" at bounding box center [1145, 246] width 214 height 31
select select "0"
click at [1038, 230] on select "Please Select Yes - Round 2 Corners Yes - Round 4 Corners No" at bounding box center [1145, 246] width 214 height 31
select select "-1"
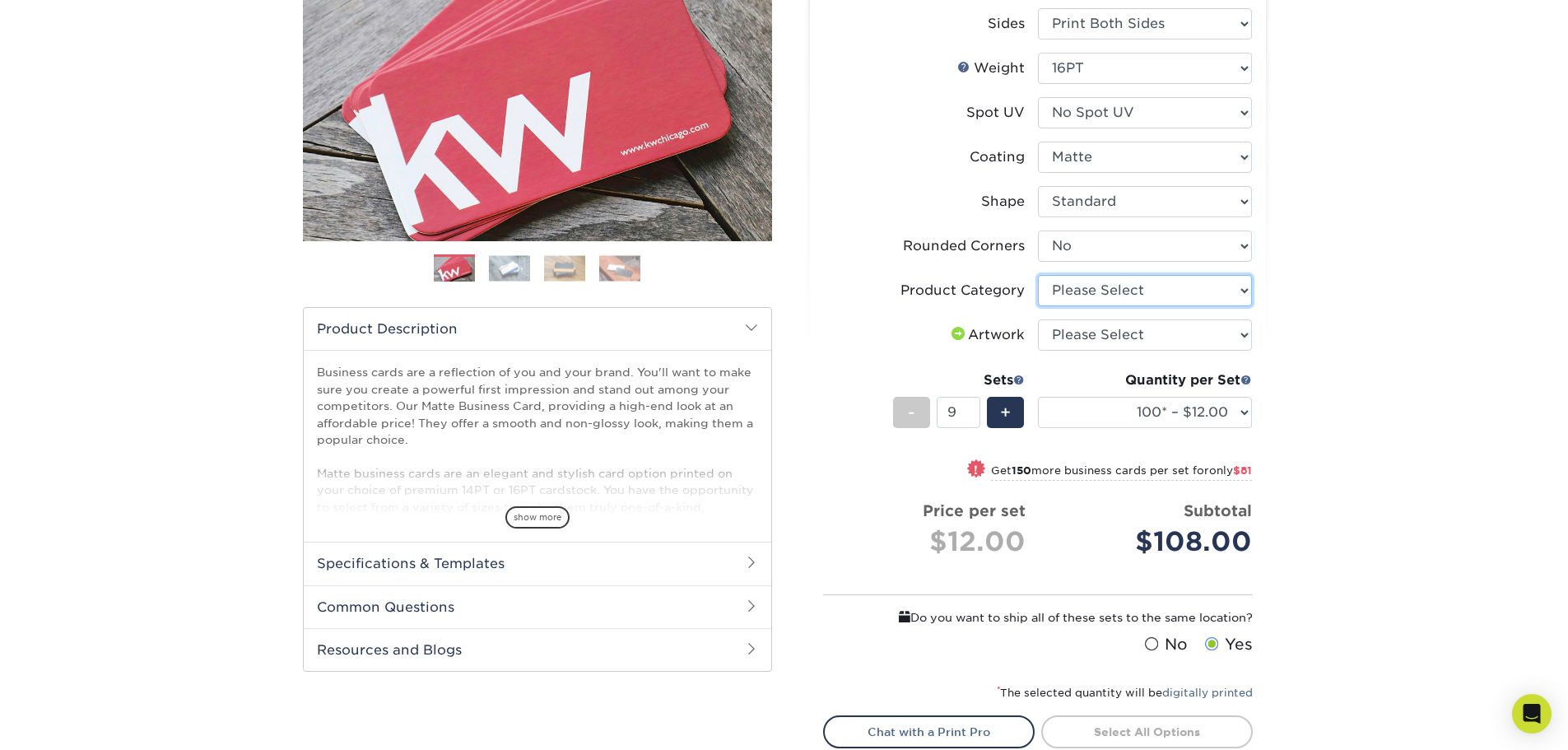
click at [1109, 286] on select "Please Select Business Cards" at bounding box center [1145, 290] width 214 height 31
select select "3b5148f1-0588-4f88-a218-97bcfdce65c1"
click at [1038, 275] on select "Please Select Business Cards" at bounding box center [1145, 290] width 214 height 31
click at [1111, 334] on select "Please Select I will upload files I need a design - $100" at bounding box center [1145, 334] width 214 height 31
select select "upload"
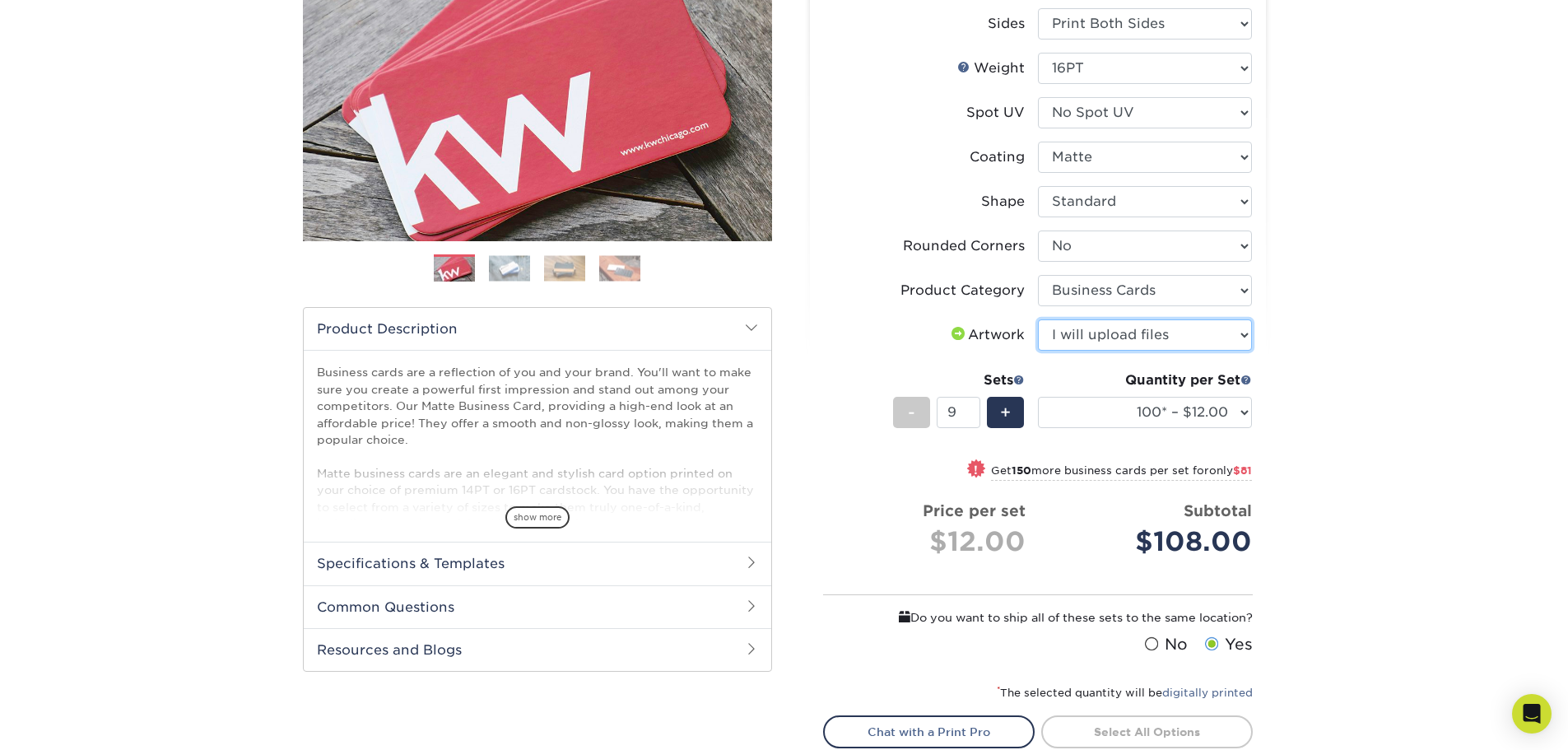
click at [1038, 319] on select "Please Select I will upload files I need a design - $100" at bounding box center [1145, 334] width 214 height 31
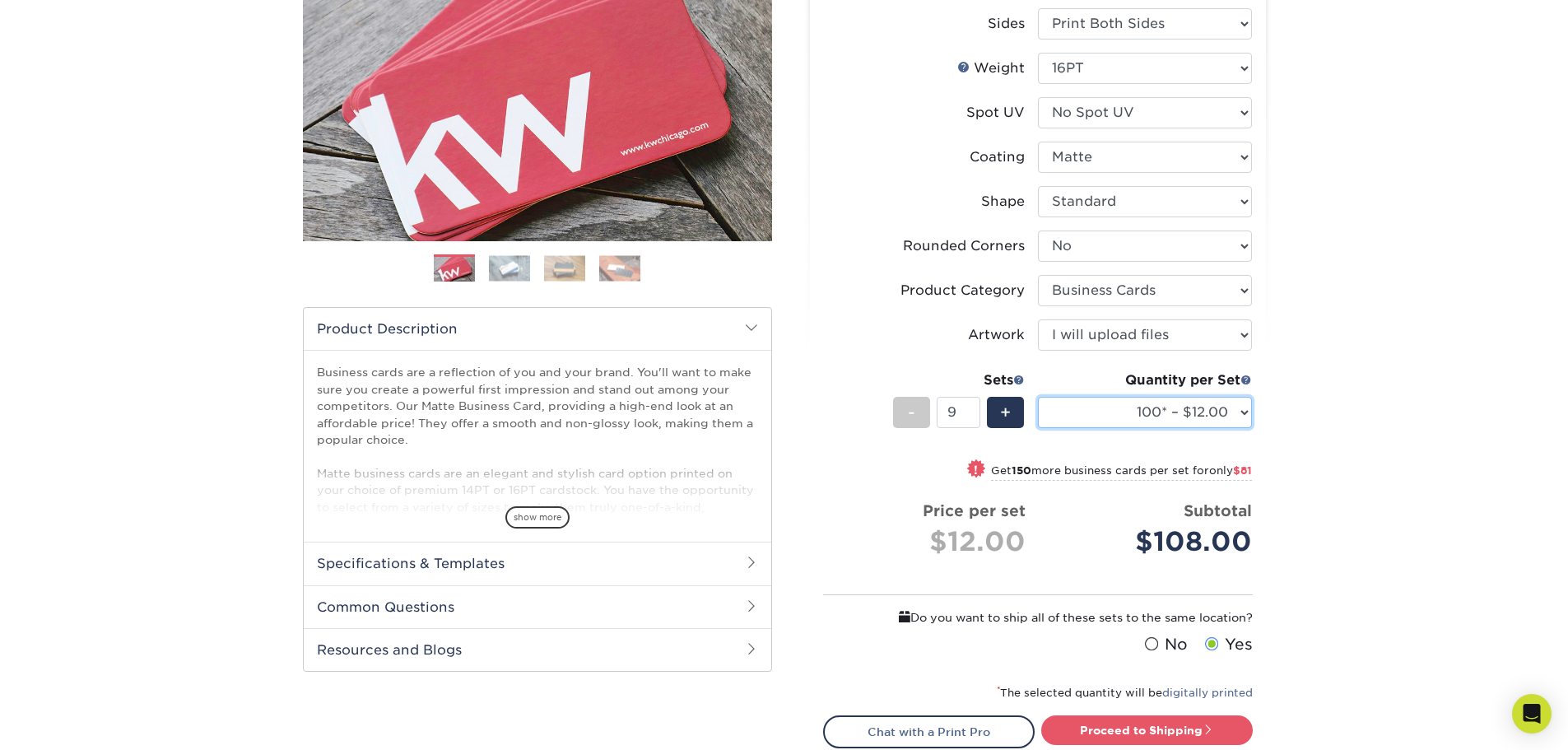
click at [1233, 412] on select "100* – $12.00 250* – $21.00 500 – $42.00 1000 – $53.00 2500 – $95.00 5000 – $18…" at bounding box center [1145, 411] width 214 height 31
select select "500 – $42.00"
click at [1038, 396] on select "100* – $12.00 250* – $21.00 500 – $42.00 1000 – $53.00 2500 – $95.00 5000 – $18…" at bounding box center [1145, 411] width 214 height 31
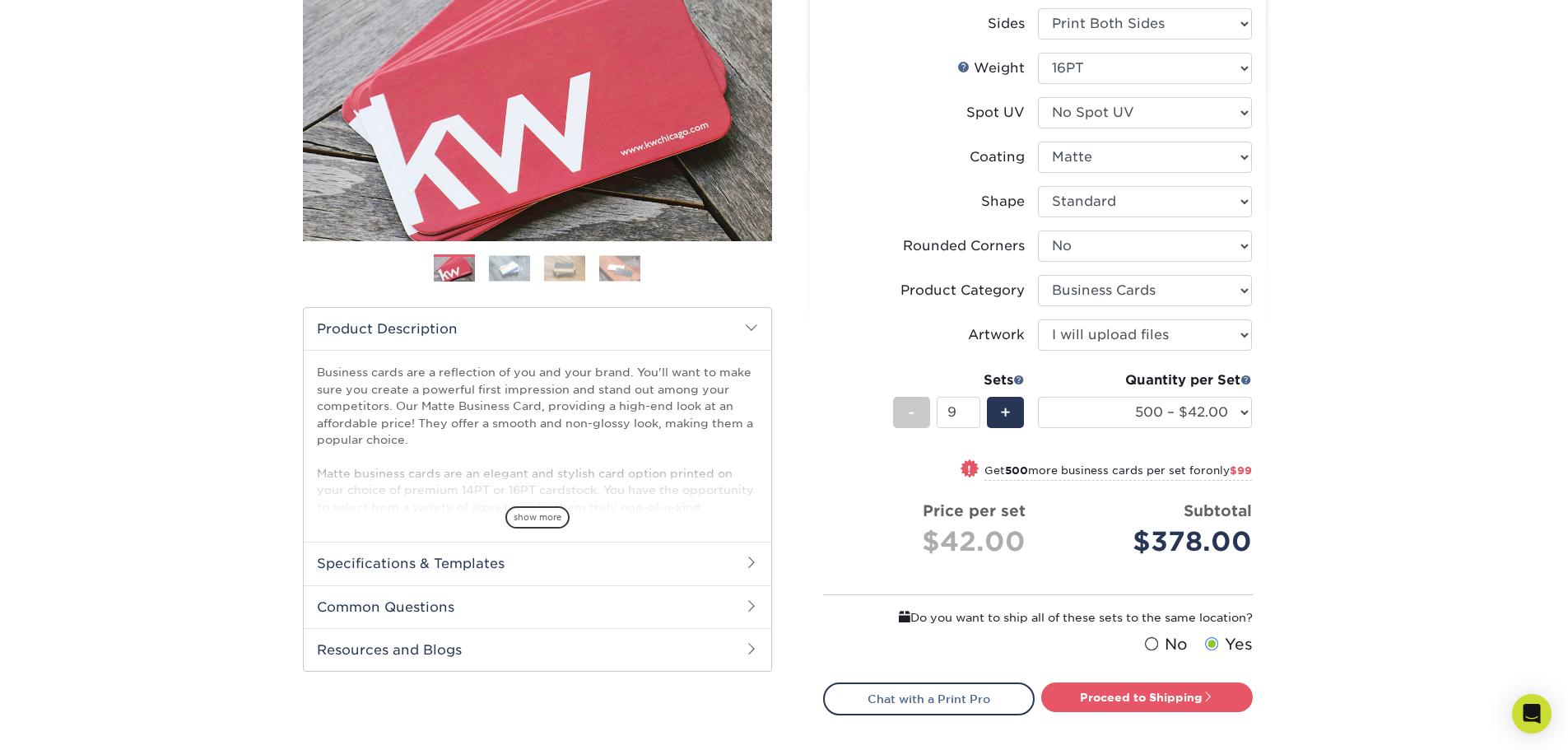
click at [1403, 423] on div "Products Business Cards Matte Business Cards Previous Next 100 $ 9" at bounding box center [784, 365] width 1568 height 1015
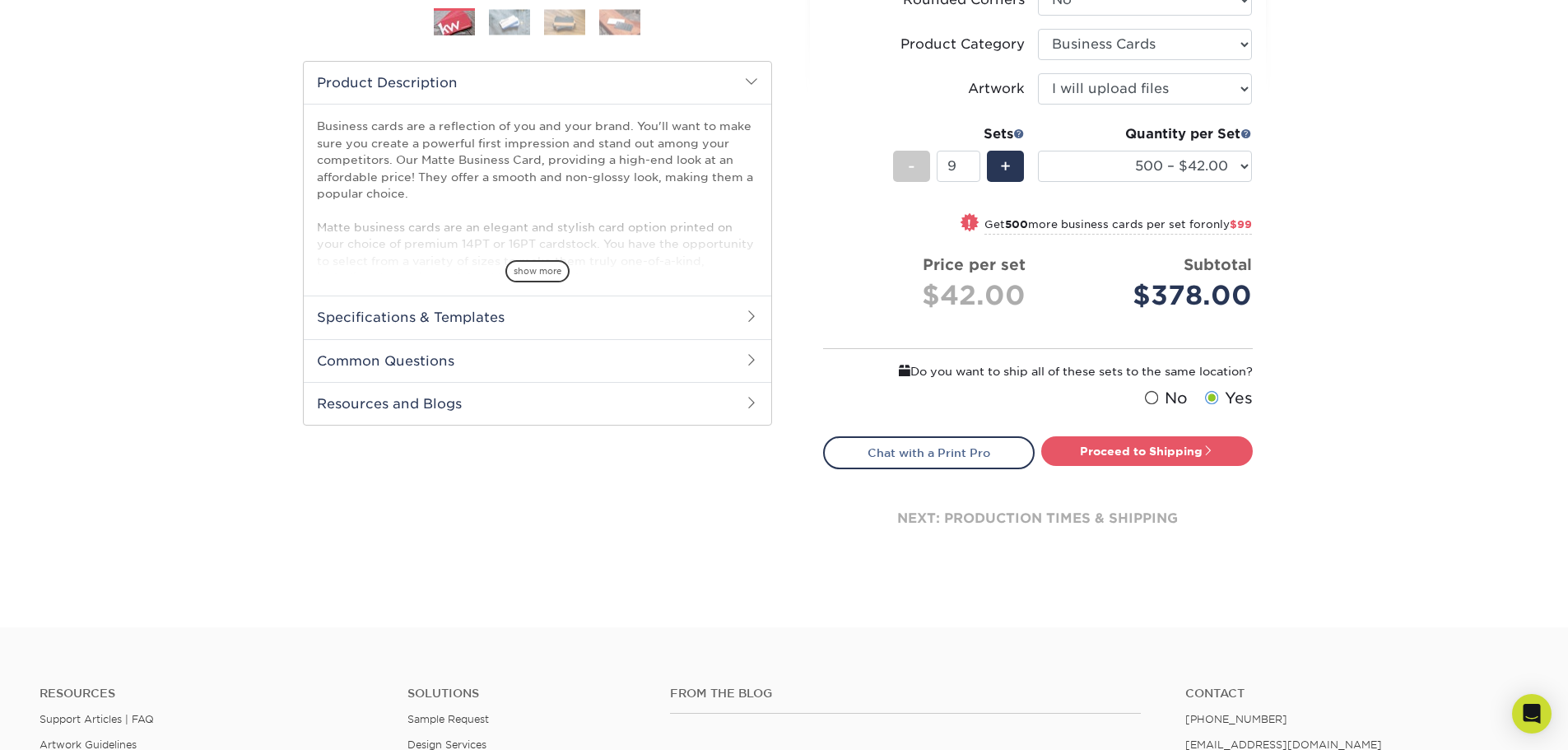
scroll to position [494, 0]
click at [571, 306] on h2 "Specifications & Templates" at bounding box center [537, 316] width 468 height 43
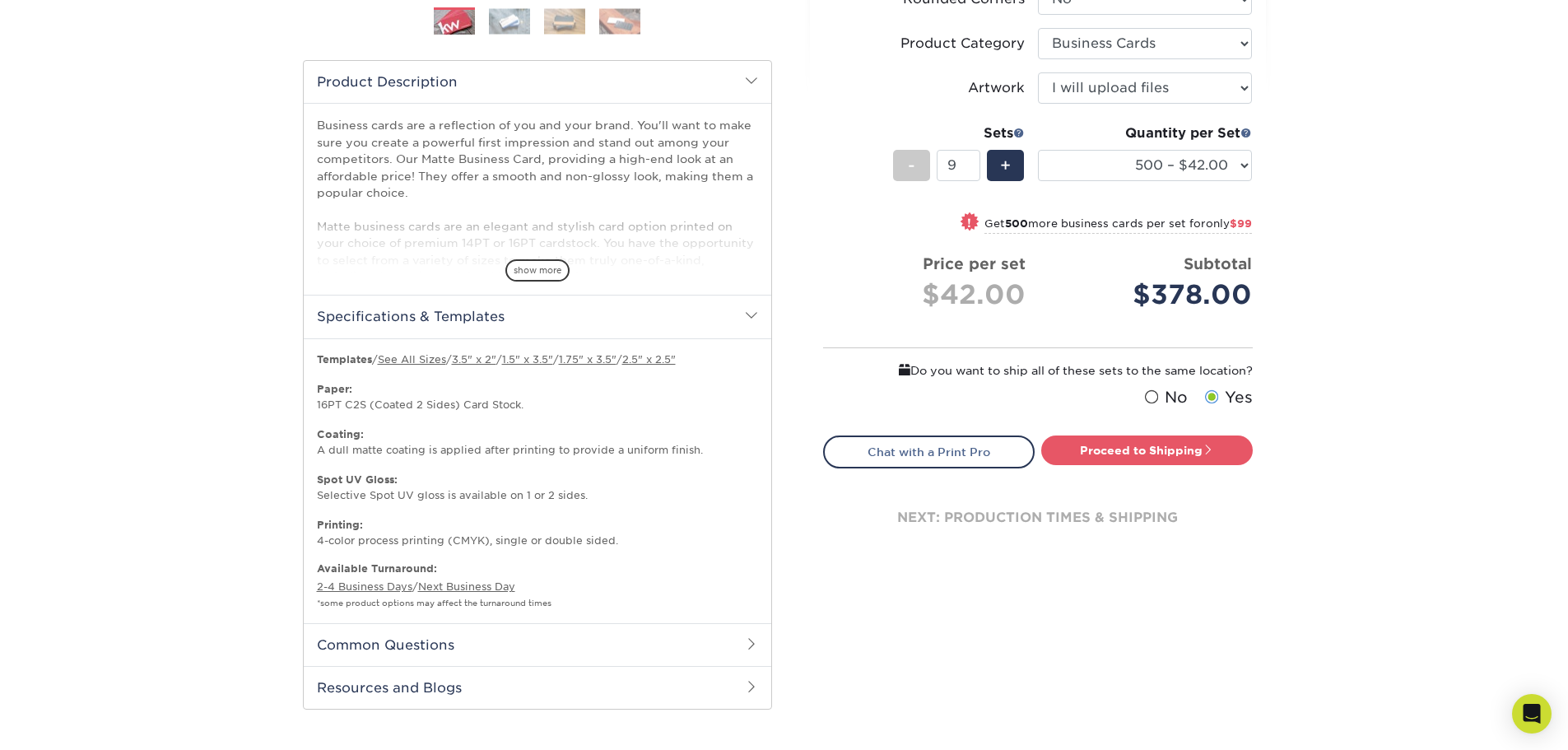
click at [571, 306] on h2 "Specifications & Templates" at bounding box center [537, 316] width 468 height 43
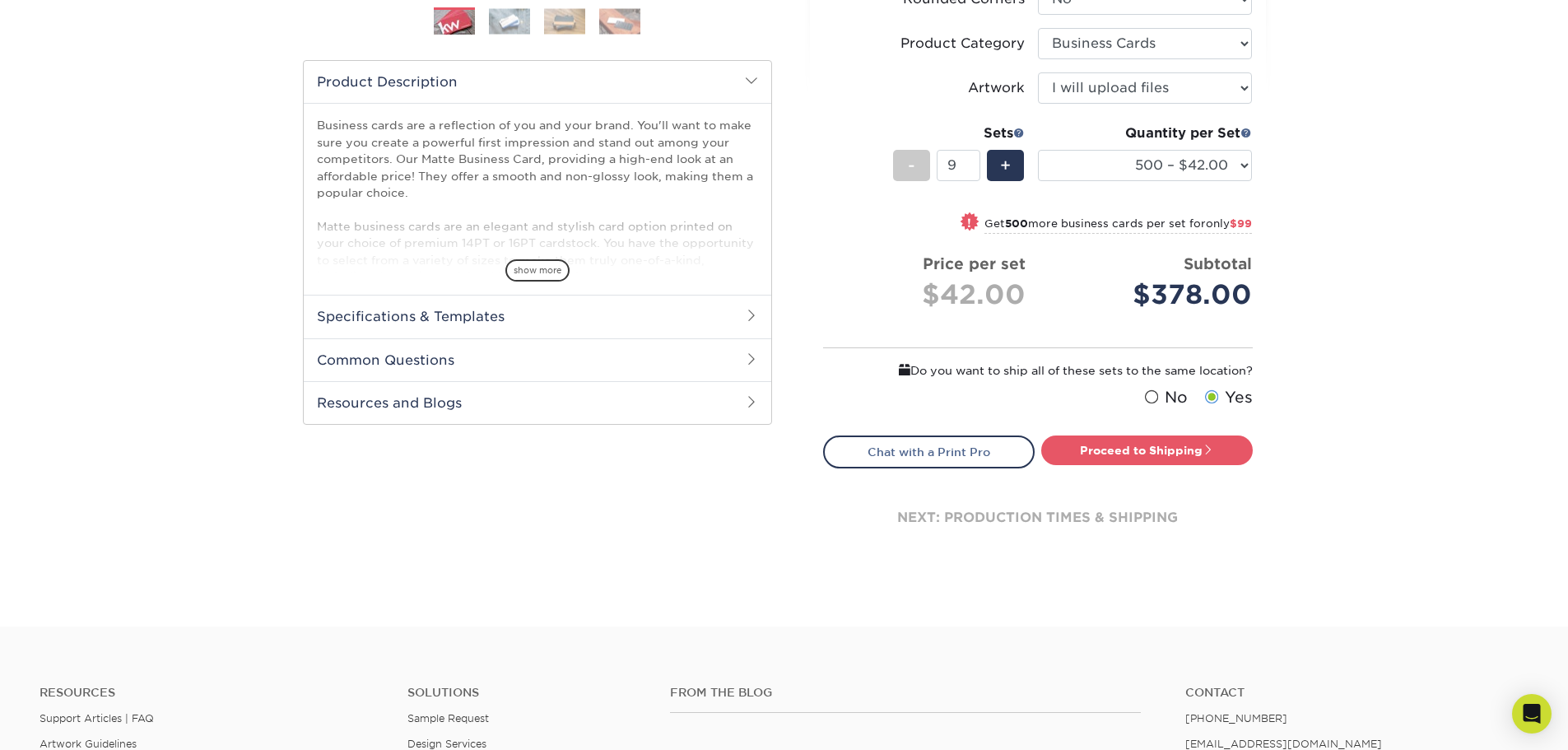
click at [585, 349] on h2 "Common Questions" at bounding box center [537, 359] width 468 height 43
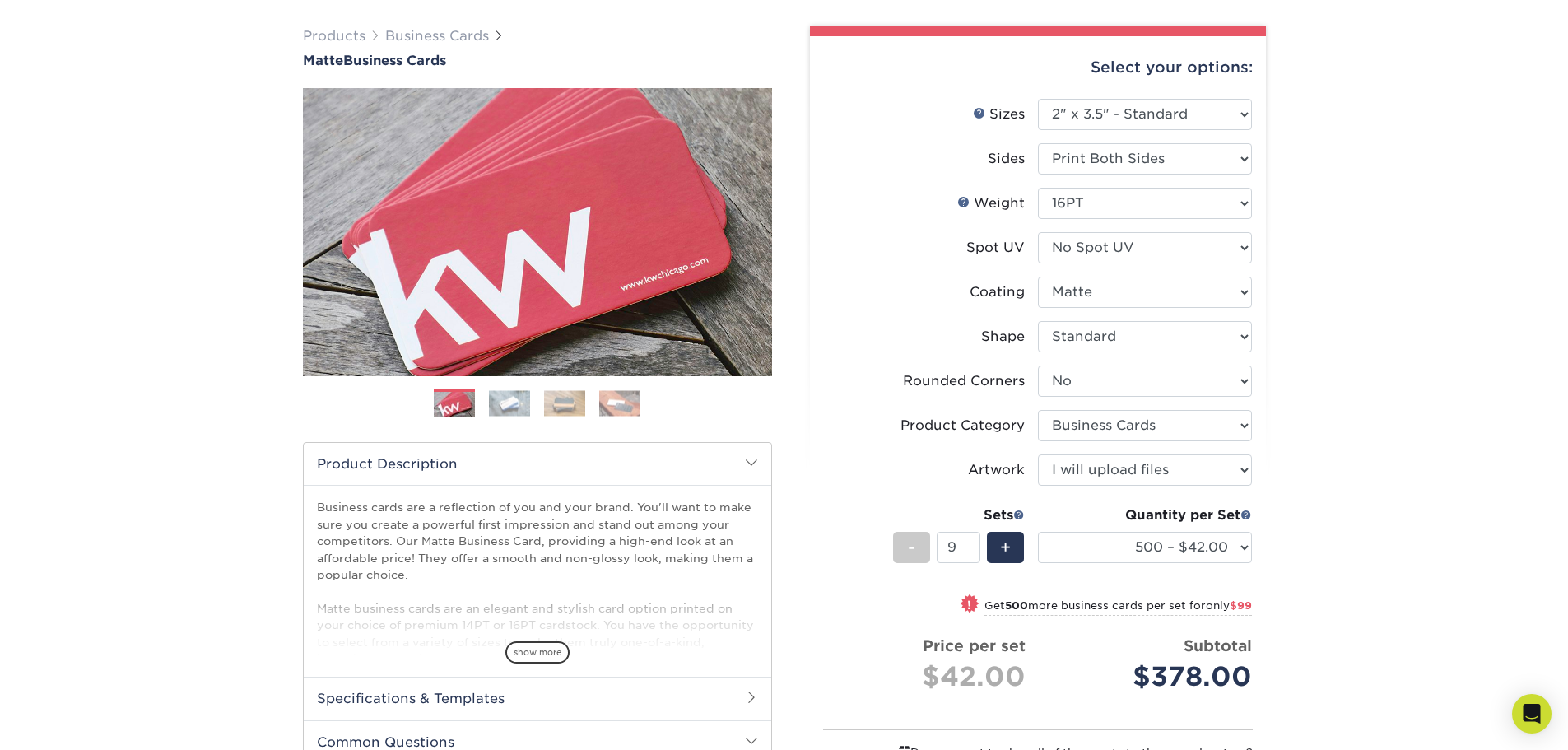
scroll to position [82, 0]
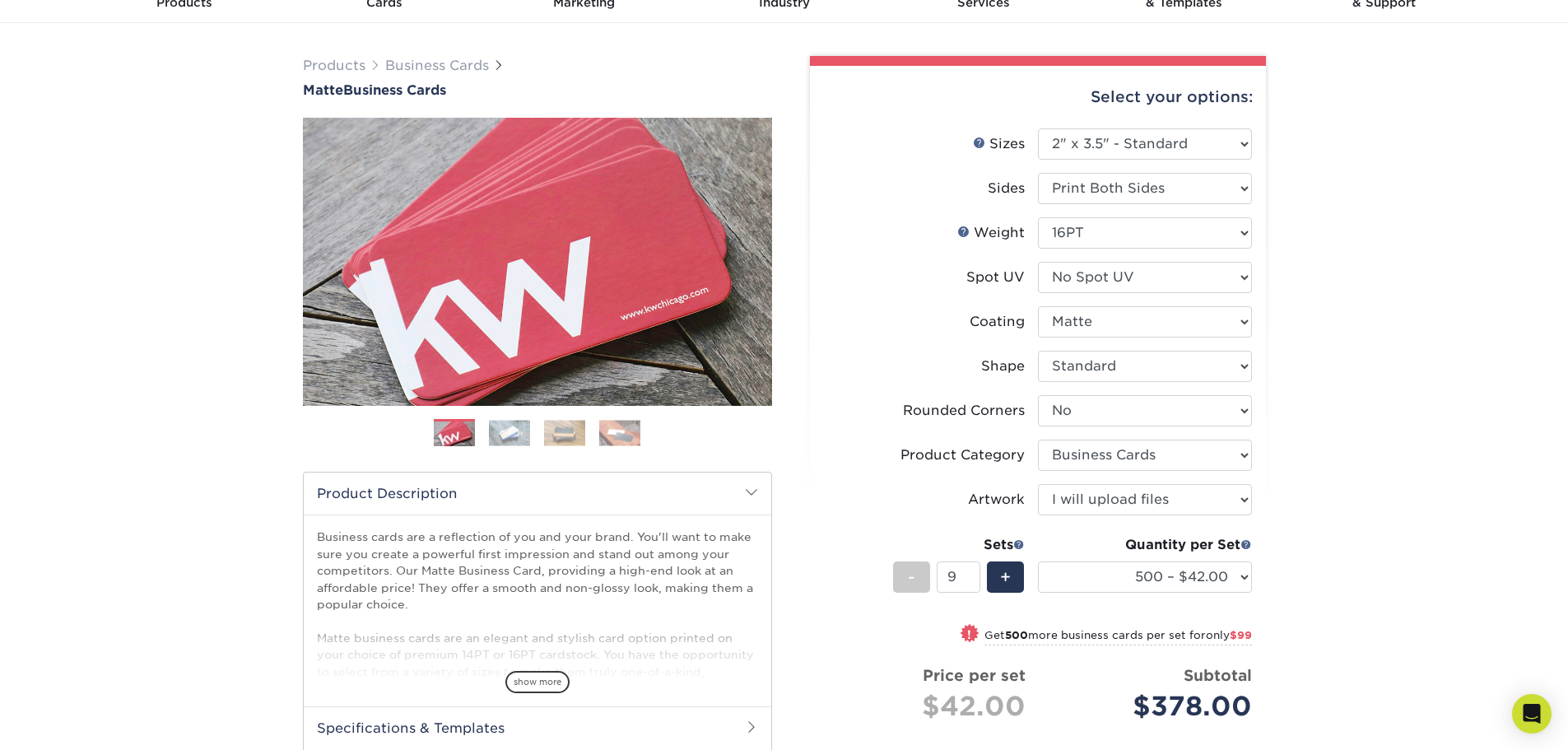
click at [502, 437] on img at bounding box center [509, 432] width 41 height 25
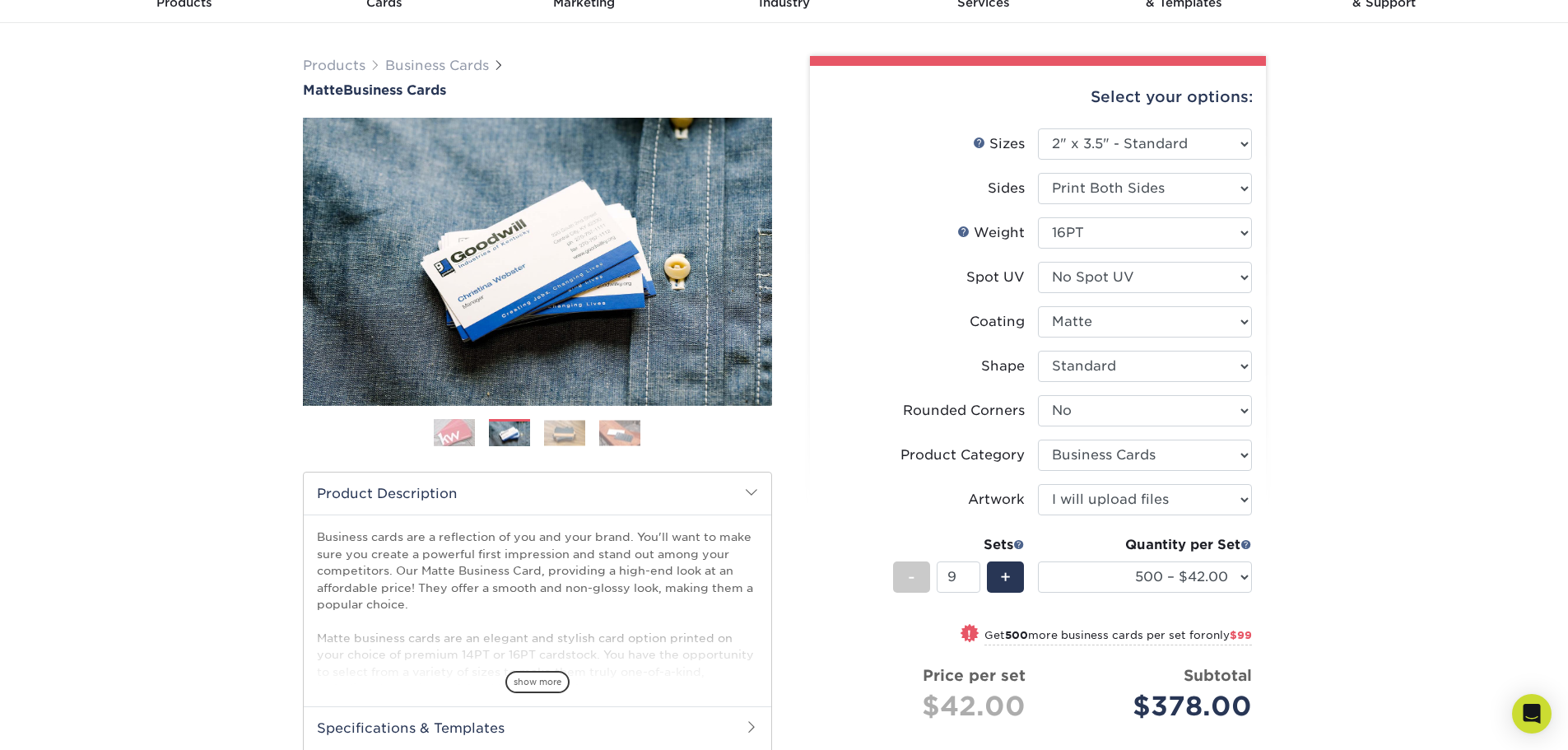
click at [562, 431] on img at bounding box center [564, 432] width 41 height 25
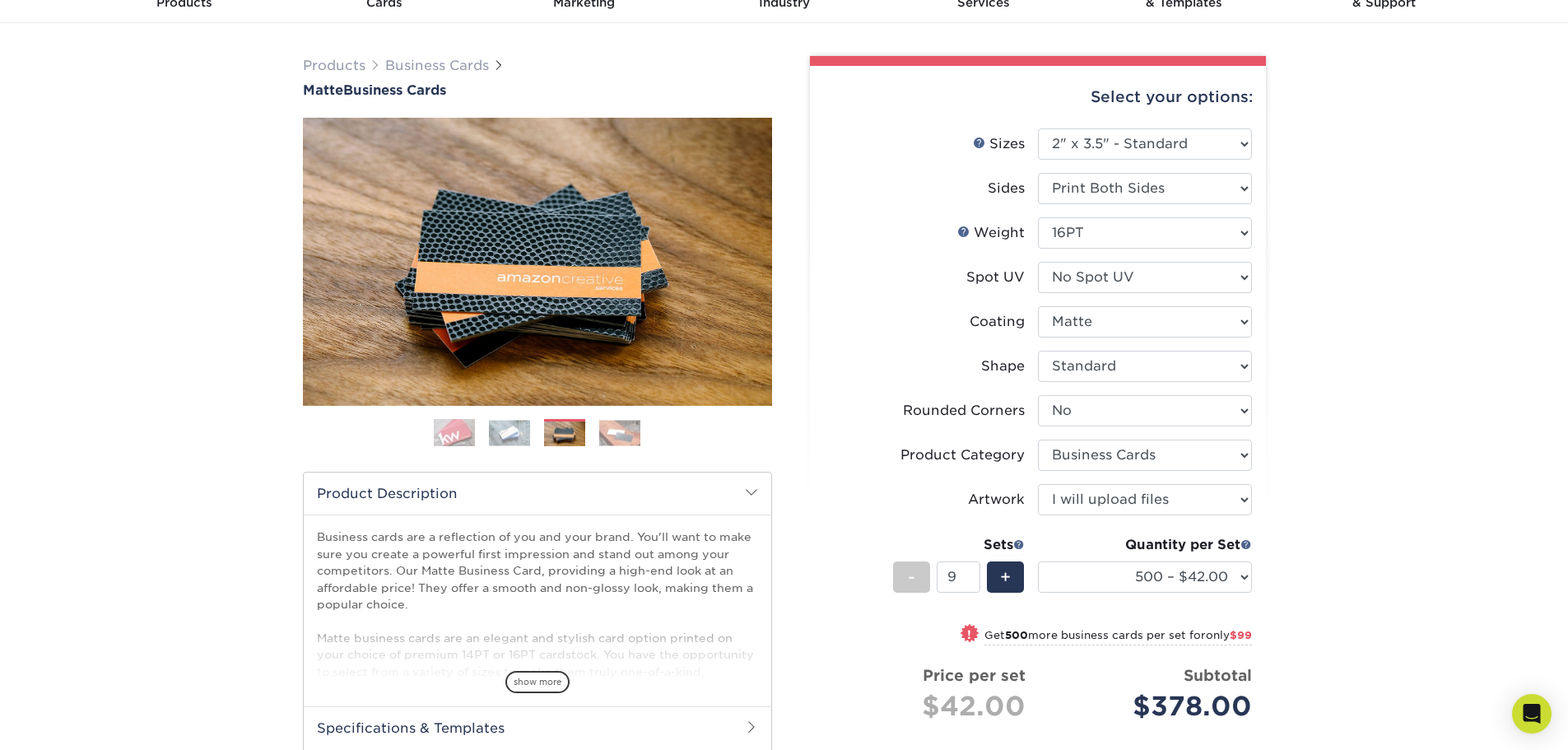
click at [458, 435] on img at bounding box center [454, 432] width 41 height 41
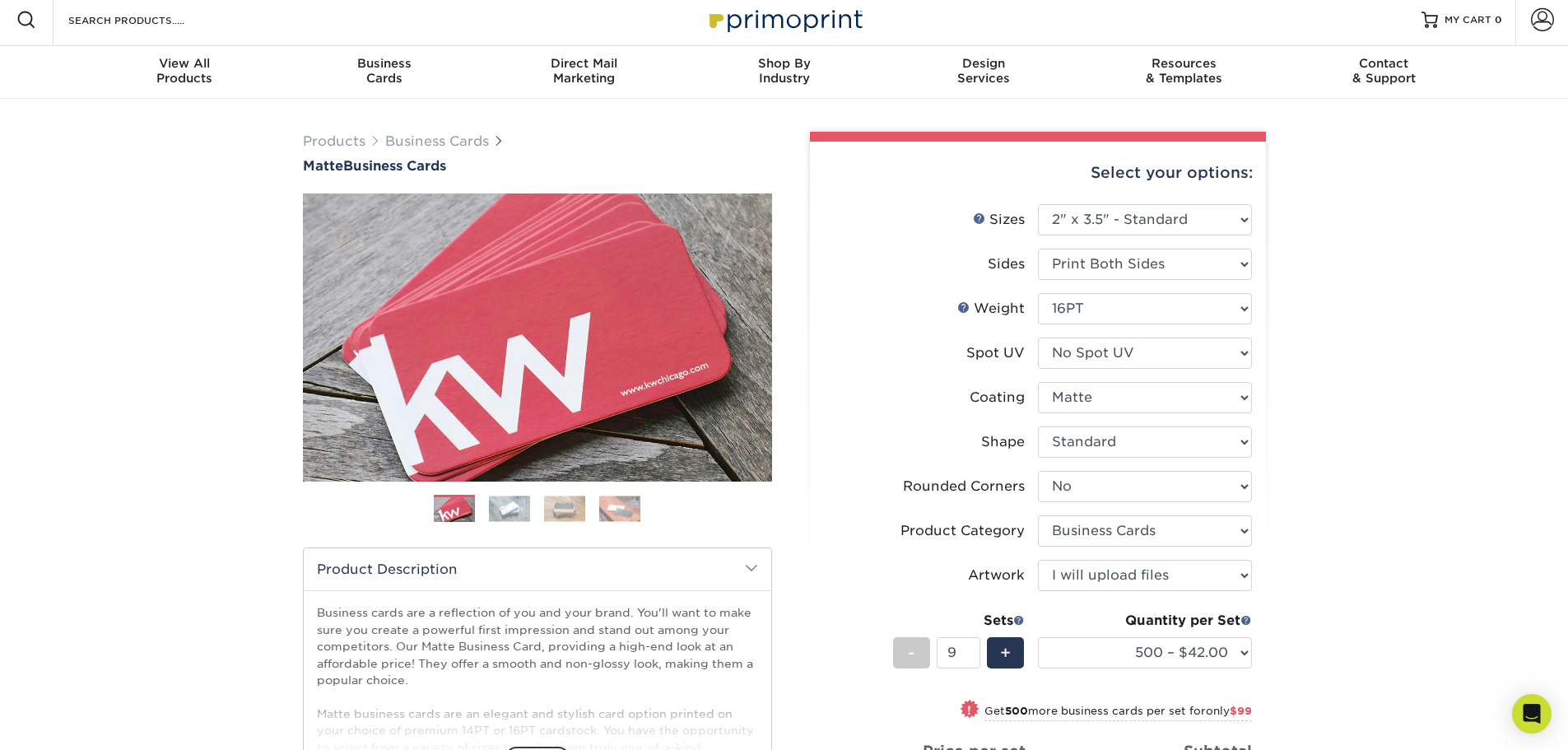
scroll to position [0, 0]
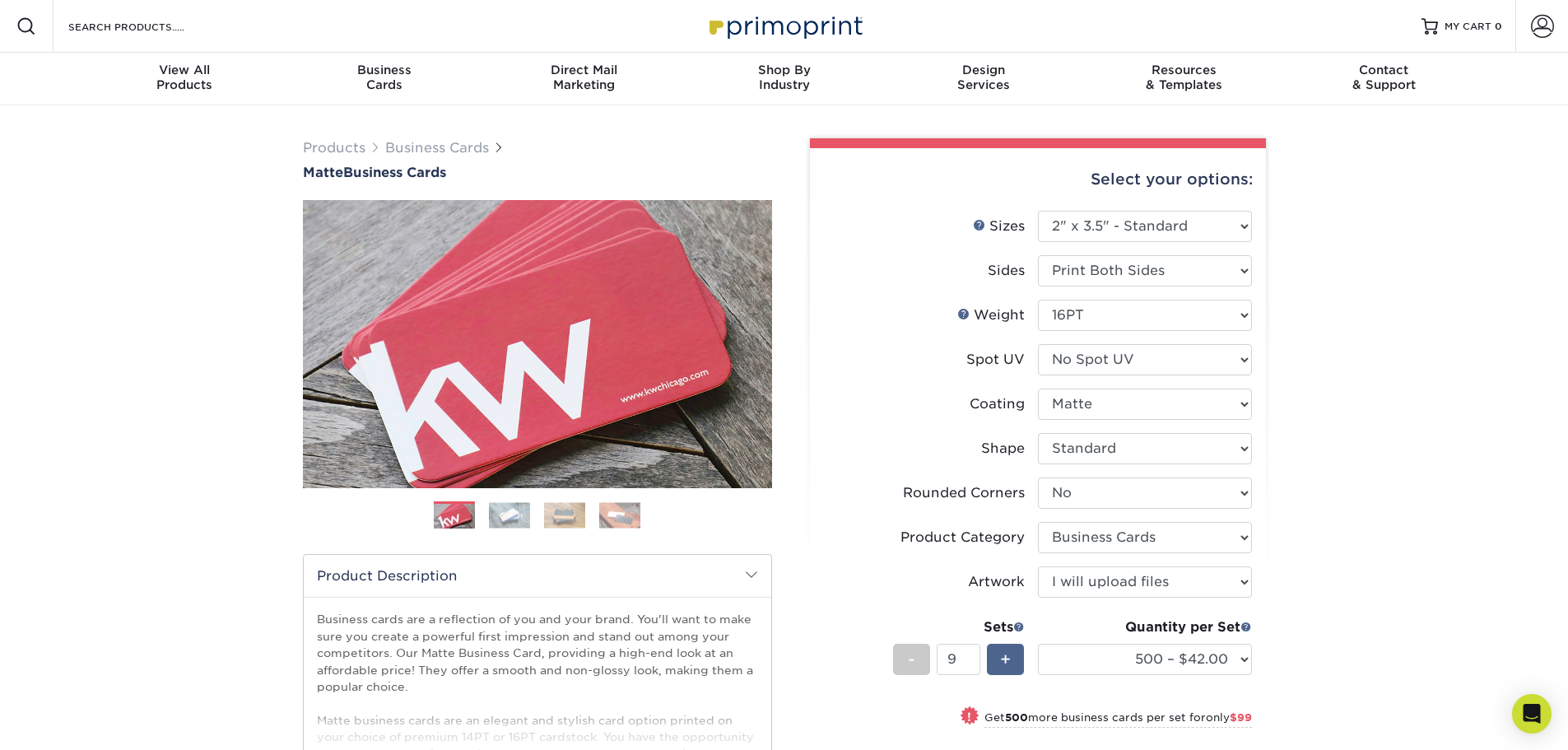
click at [1004, 670] on span "+" at bounding box center [1005, 659] width 11 height 24
click at [910, 665] on span "-" at bounding box center [911, 659] width 8 height 24
click at [840, 660] on li "Sets - 11 + Quantity per Set 100* – $12.00 250* – $21.00 500 – $42.00 1000 – $5…" at bounding box center [1038, 659] width 428 height 96
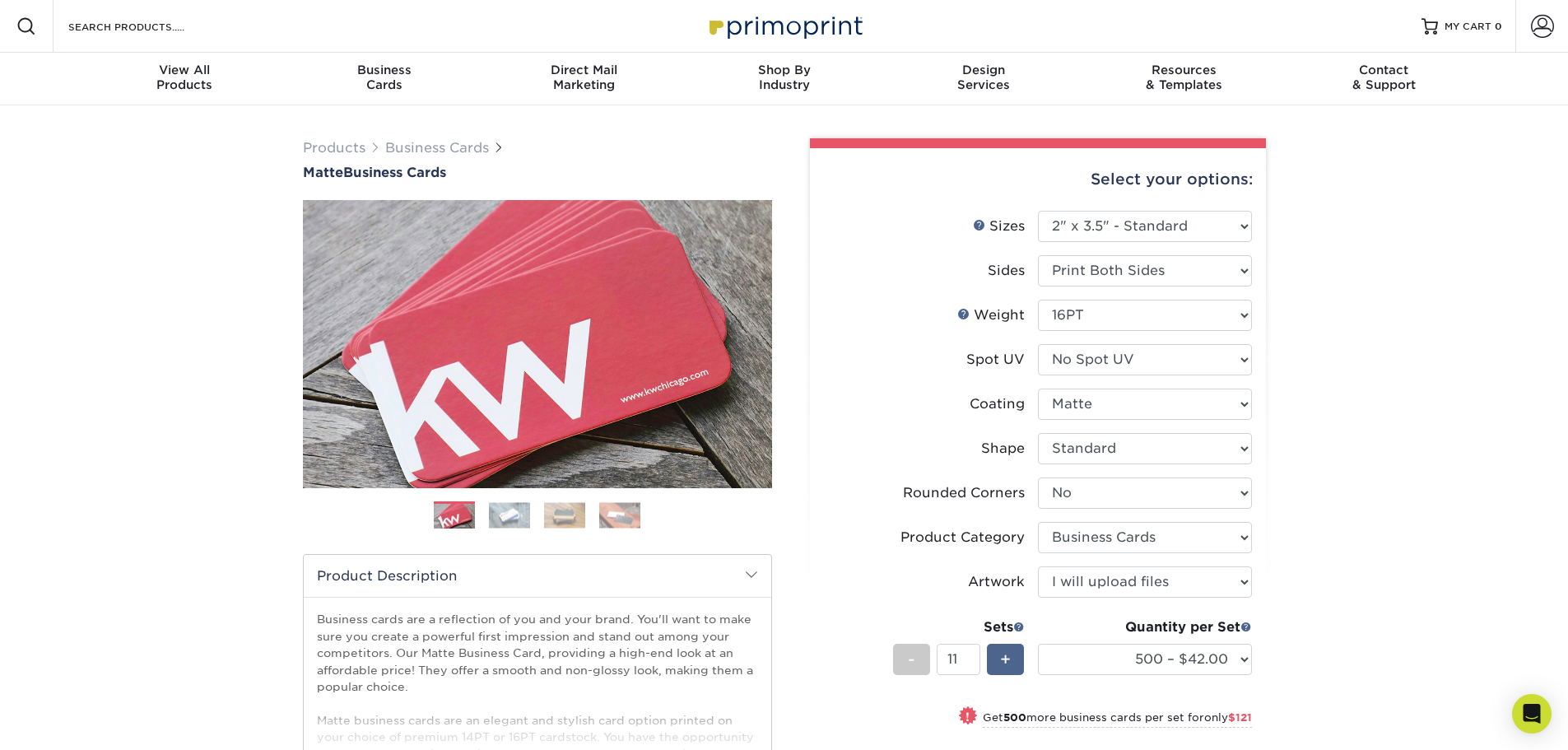
click at [997, 656] on div "+" at bounding box center [1006, 659] width 37 height 31
click at [998, 656] on div "+" at bounding box center [1006, 659] width 37 height 31
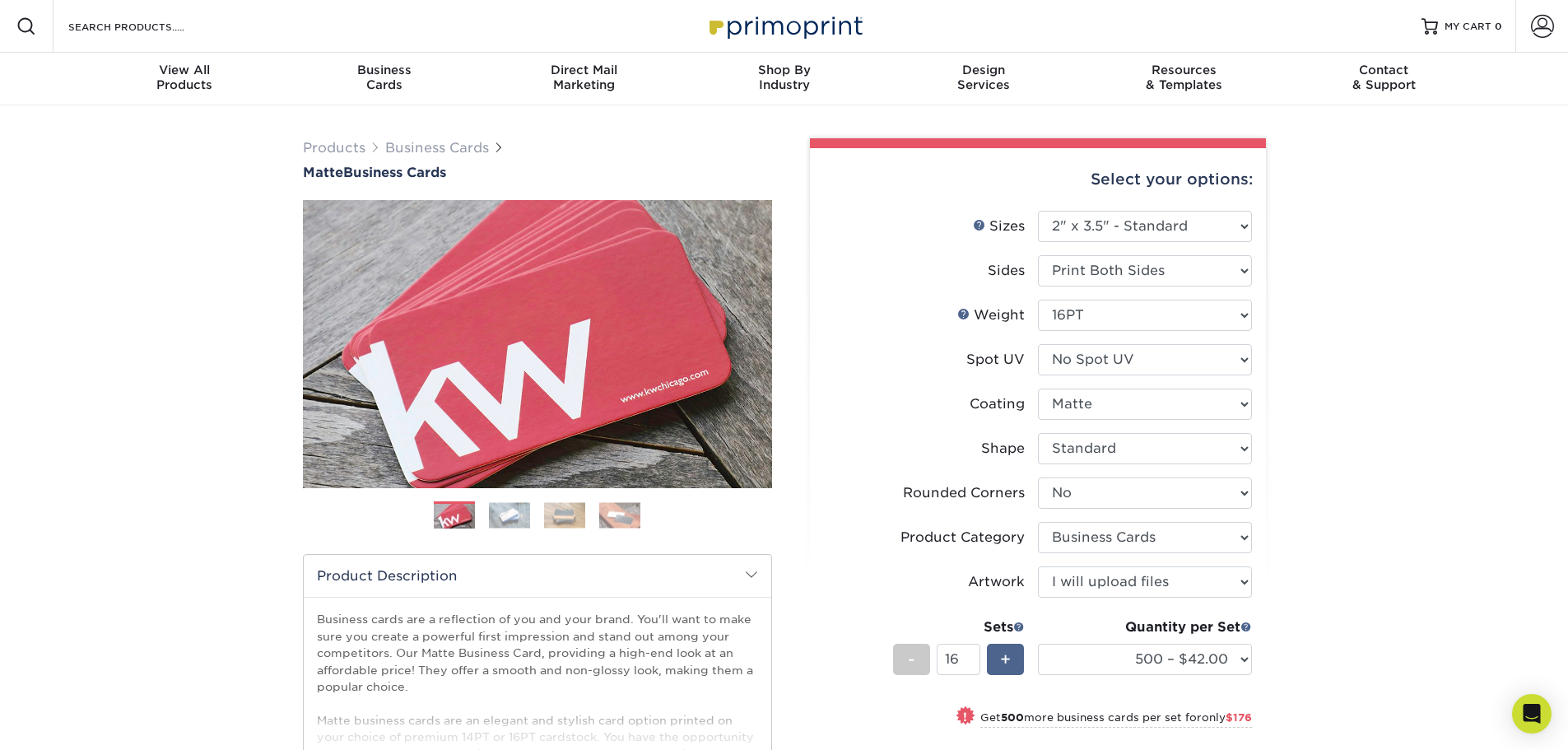
click at [998, 656] on div "+" at bounding box center [1006, 659] width 37 height 31
click at [912, 654] on span "-" at bounding box center [911, 659] width 8 height 24
type input "16"
